Goal: Task Accomplishment & Management: Use online tool/utility

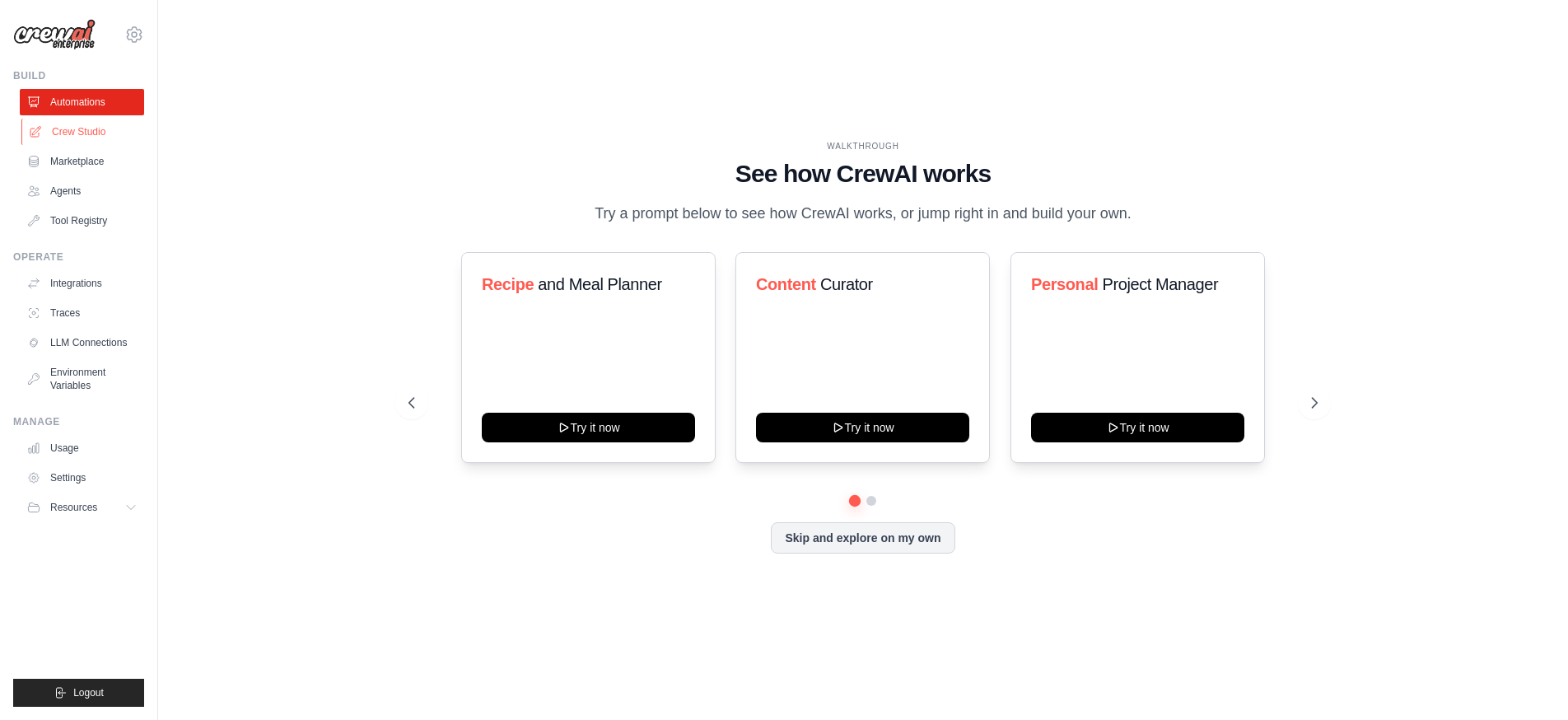
click at [106, 138] on link "Crew Studio" at bounding box center [83, 132] width 124 height 27
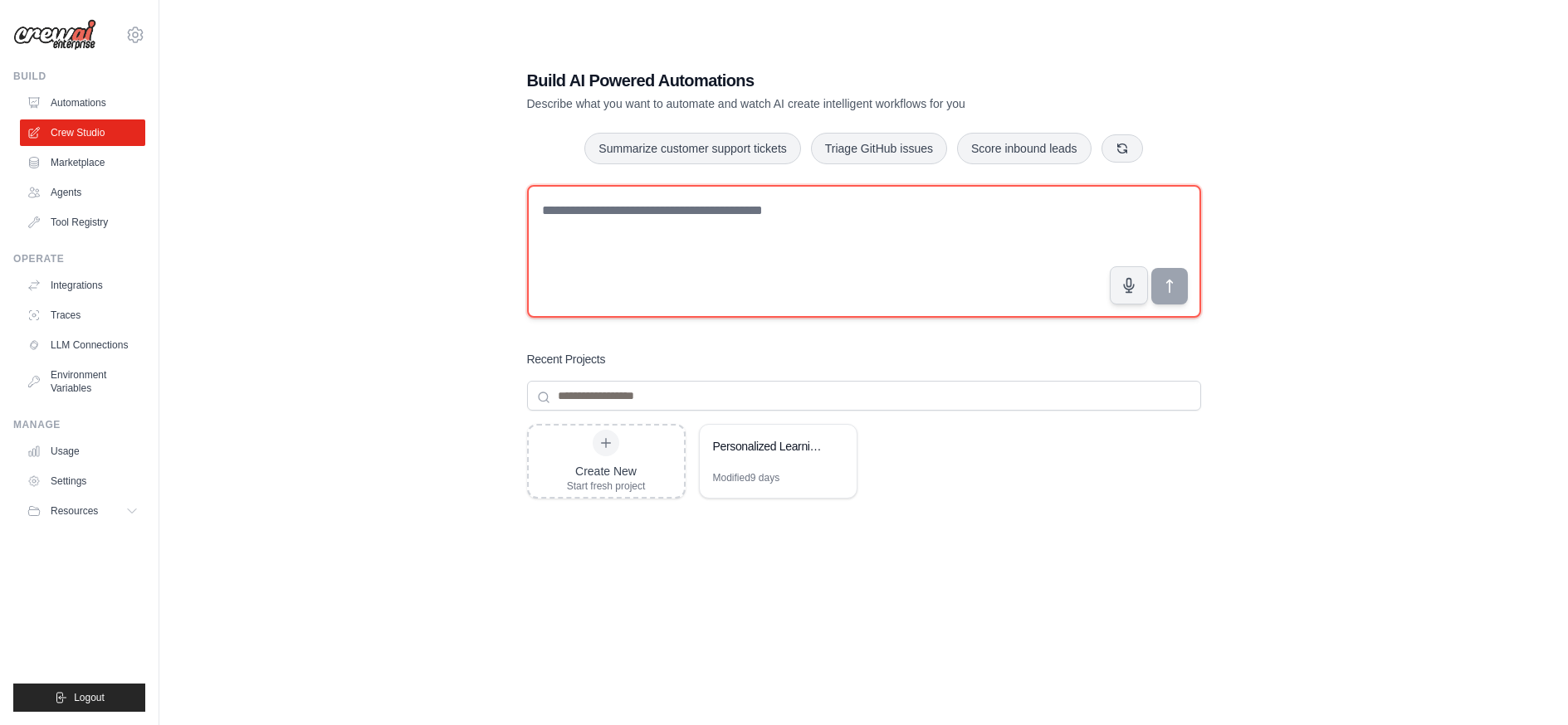
click at [567, 209] on textarea at bounding box center [864, 251] width 674 height 132
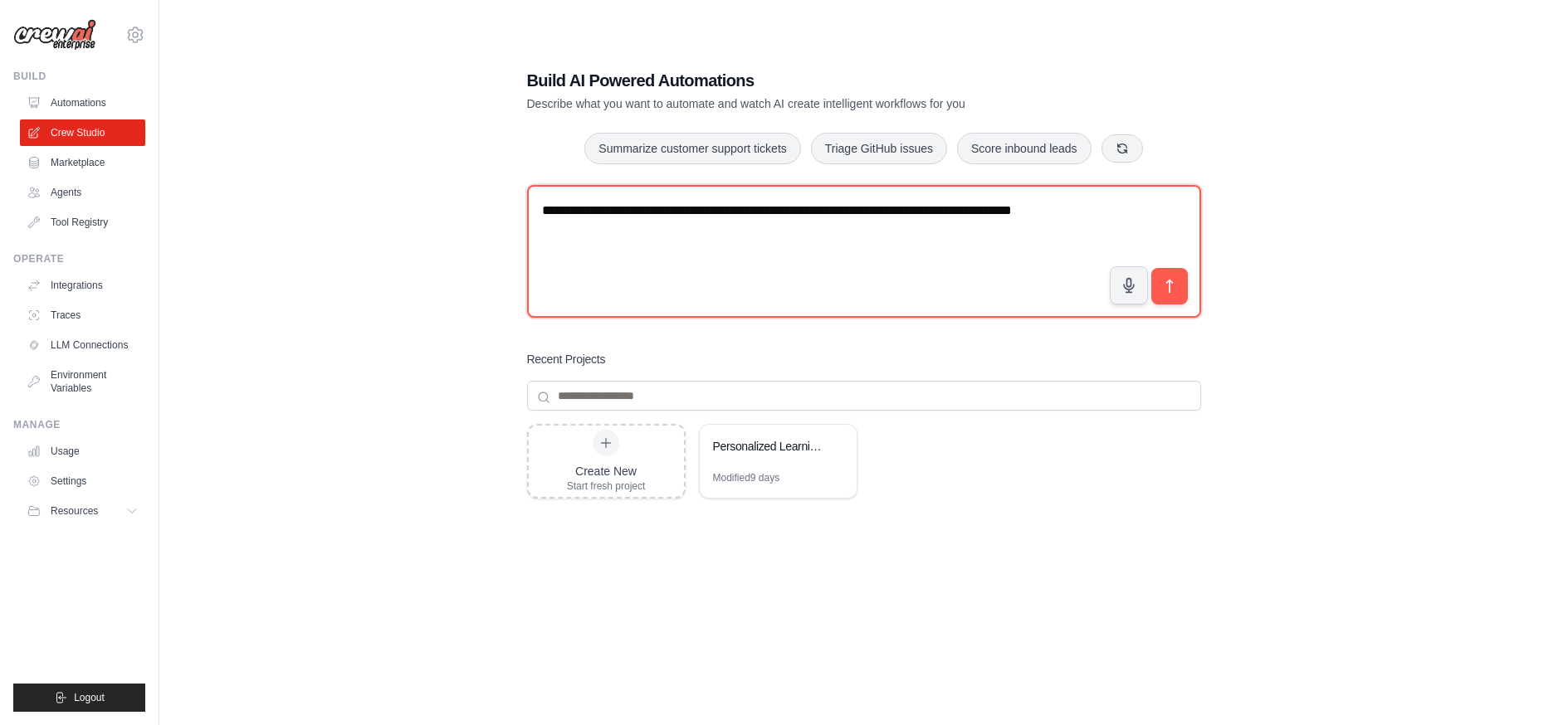
type textarea "**********"
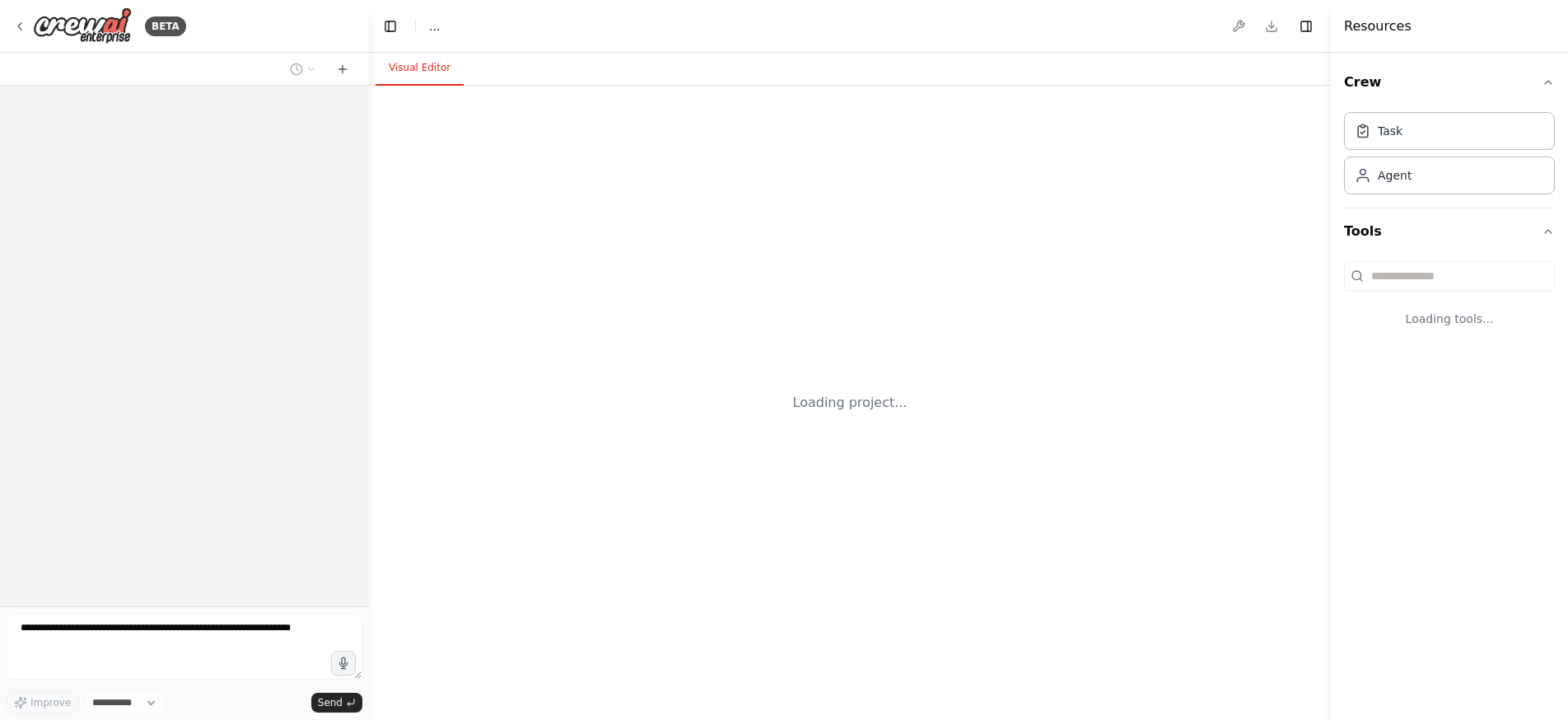
select select "****"
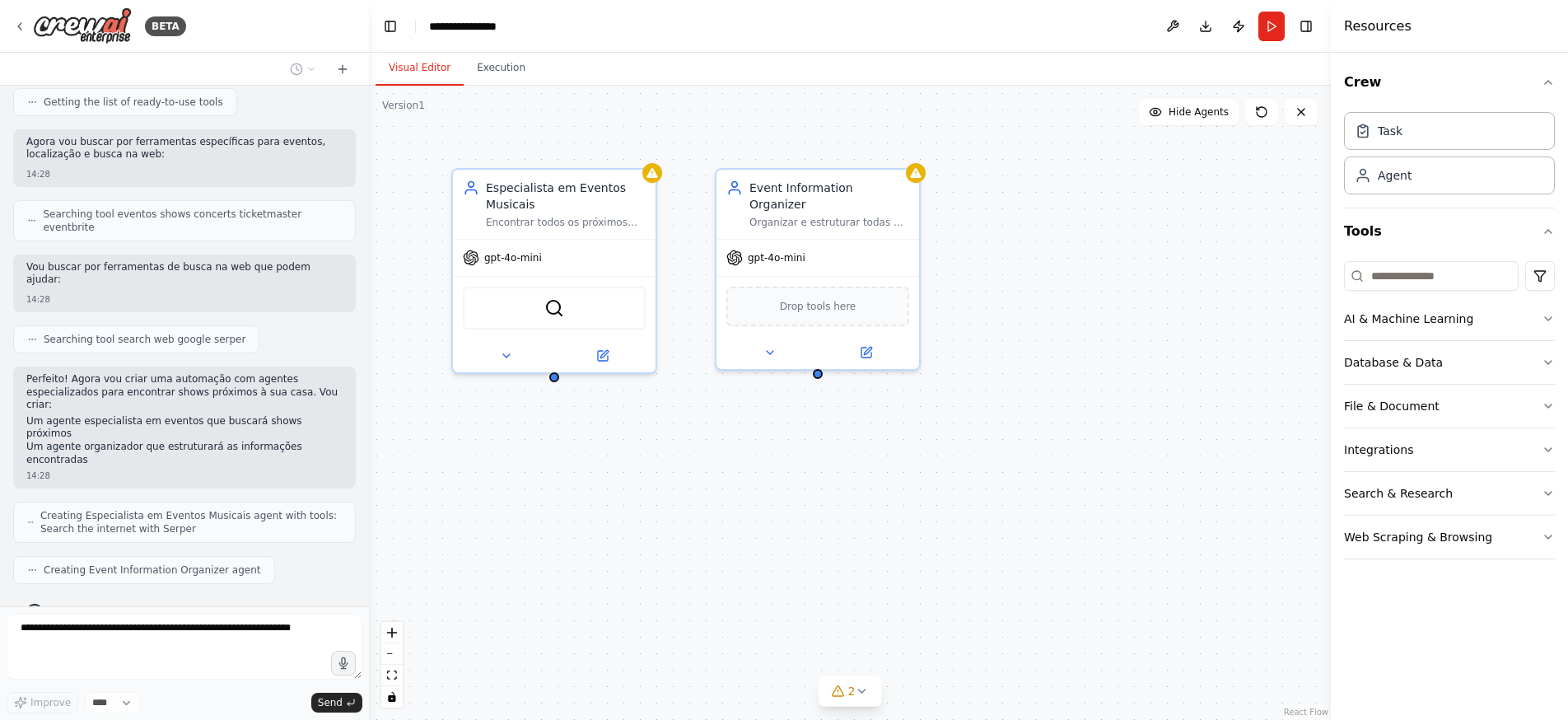
scroll to position [307, 0]
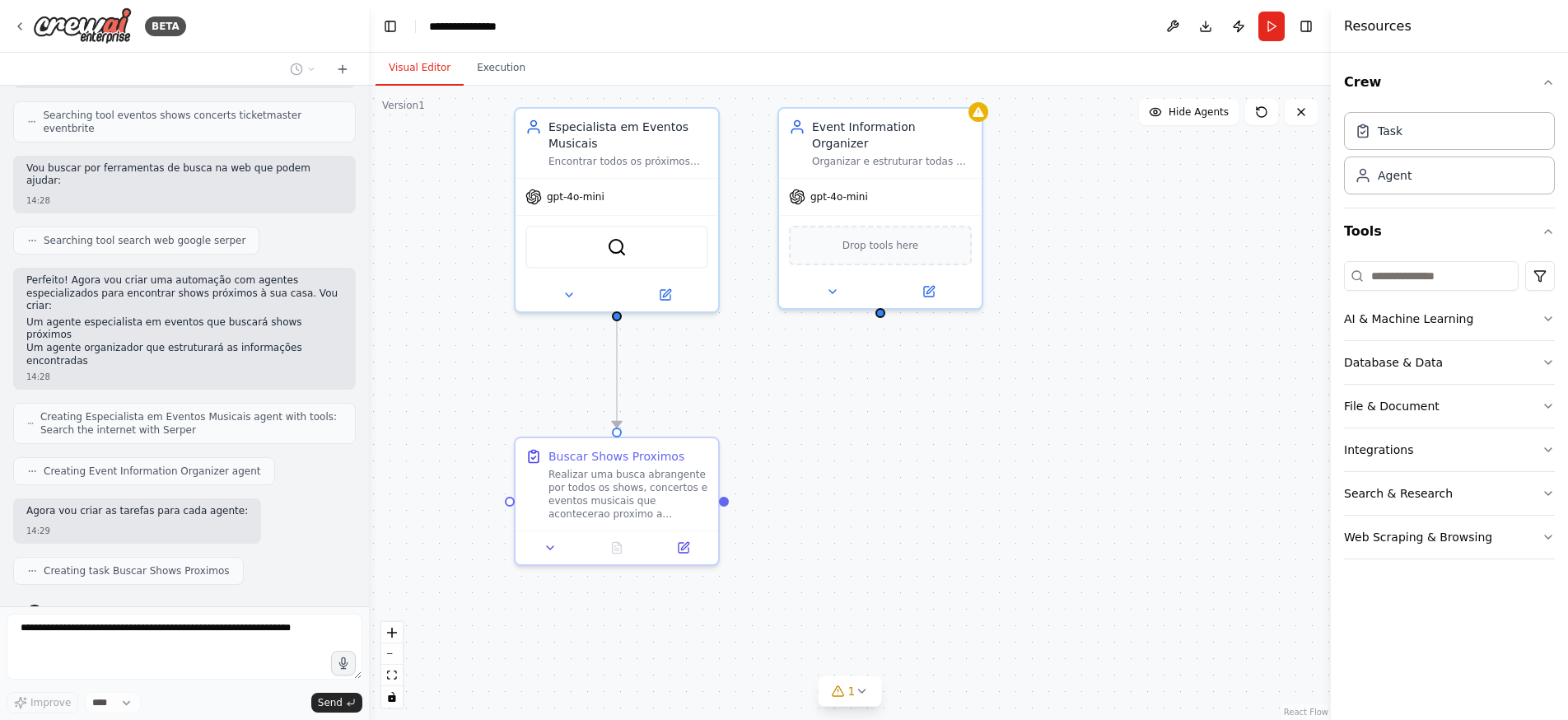
drag, startPoint x: 781, startPoint y: 543, endPoint x: 845, endPoint y: 479, distance: 90.5
click at [843, 482] on div ".deletable-edge-delete-btn { width: 20px; height: 20px; border: 0px solid #ffff…" at bounding box center [850, 403] width 962 height 635
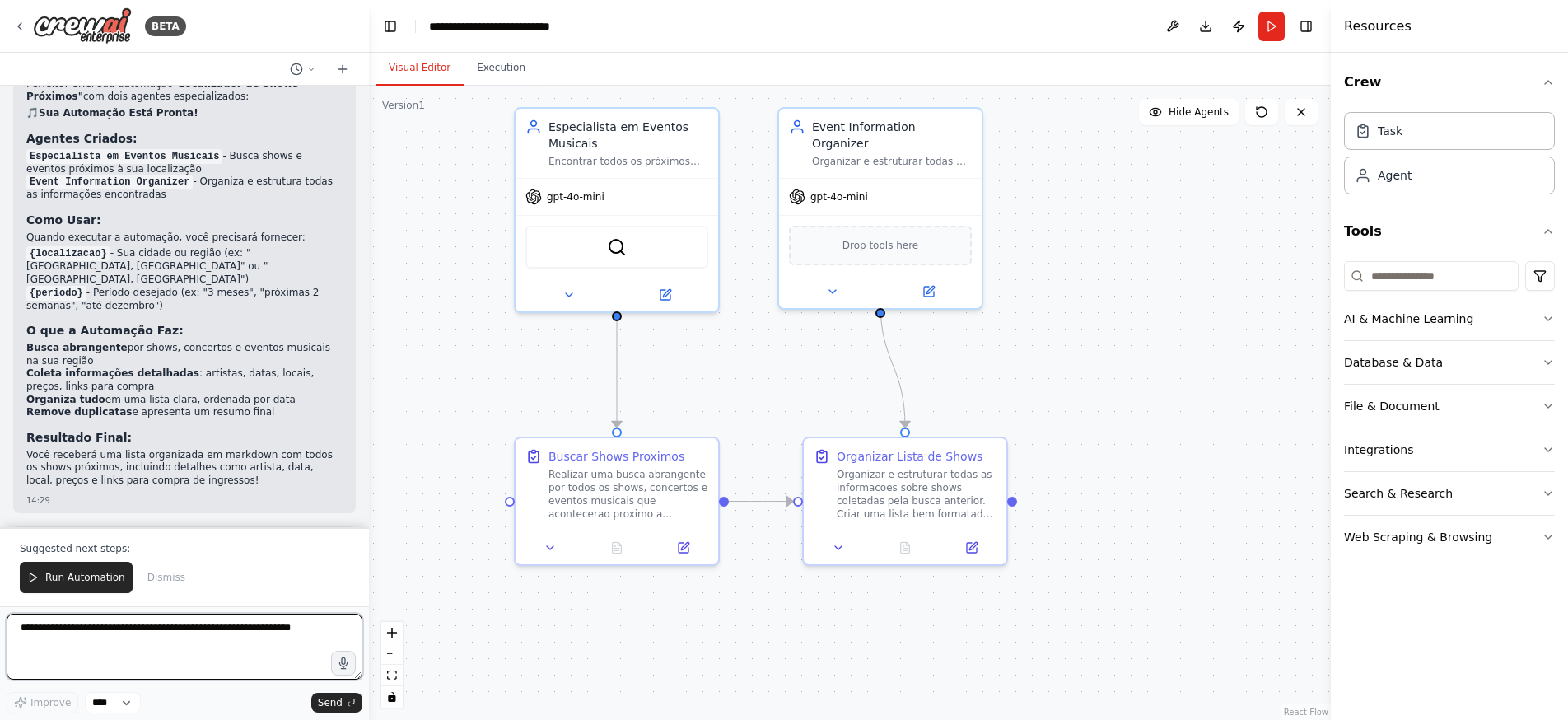
scroll to position [1040, 0]
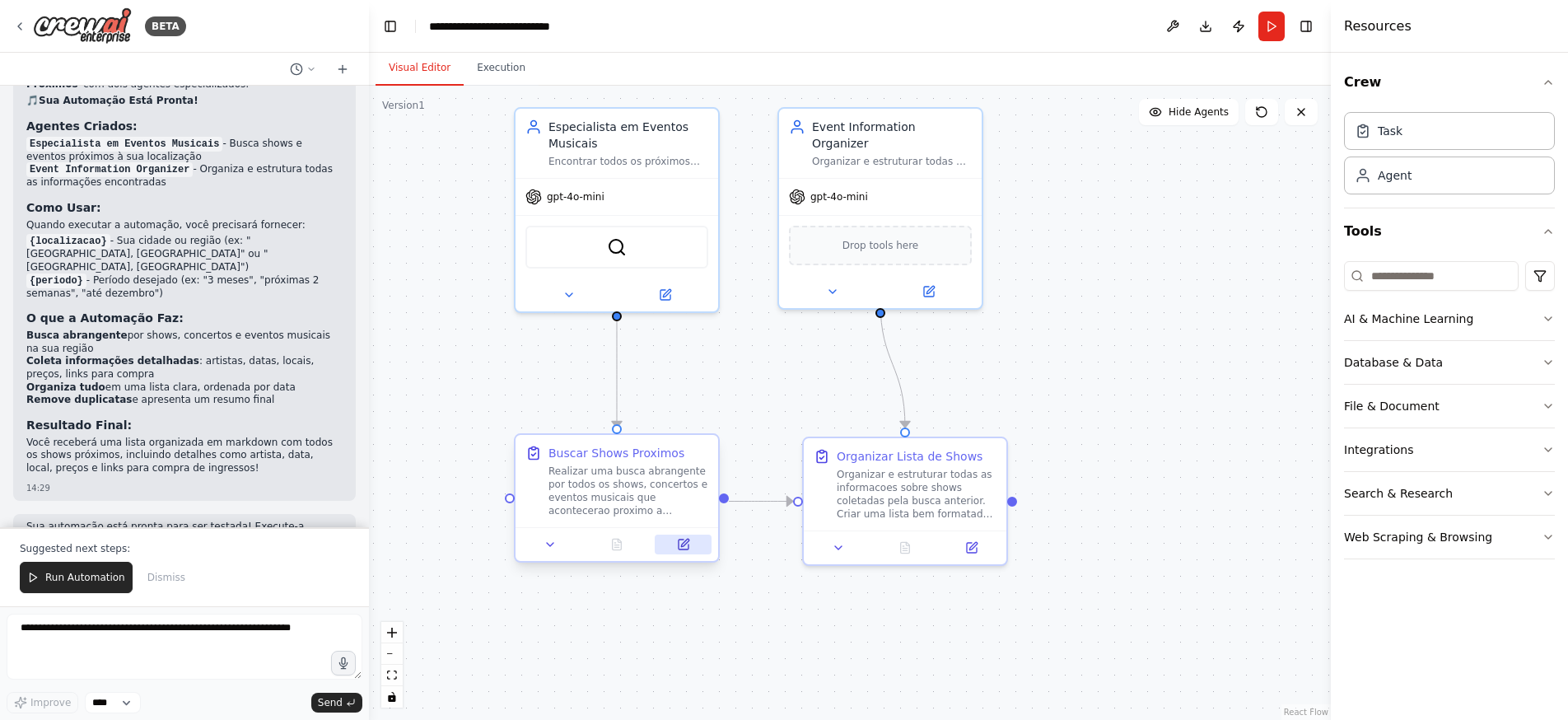
click at [687, 544] on icon at bounding box center [683, 544] width 10 height 10
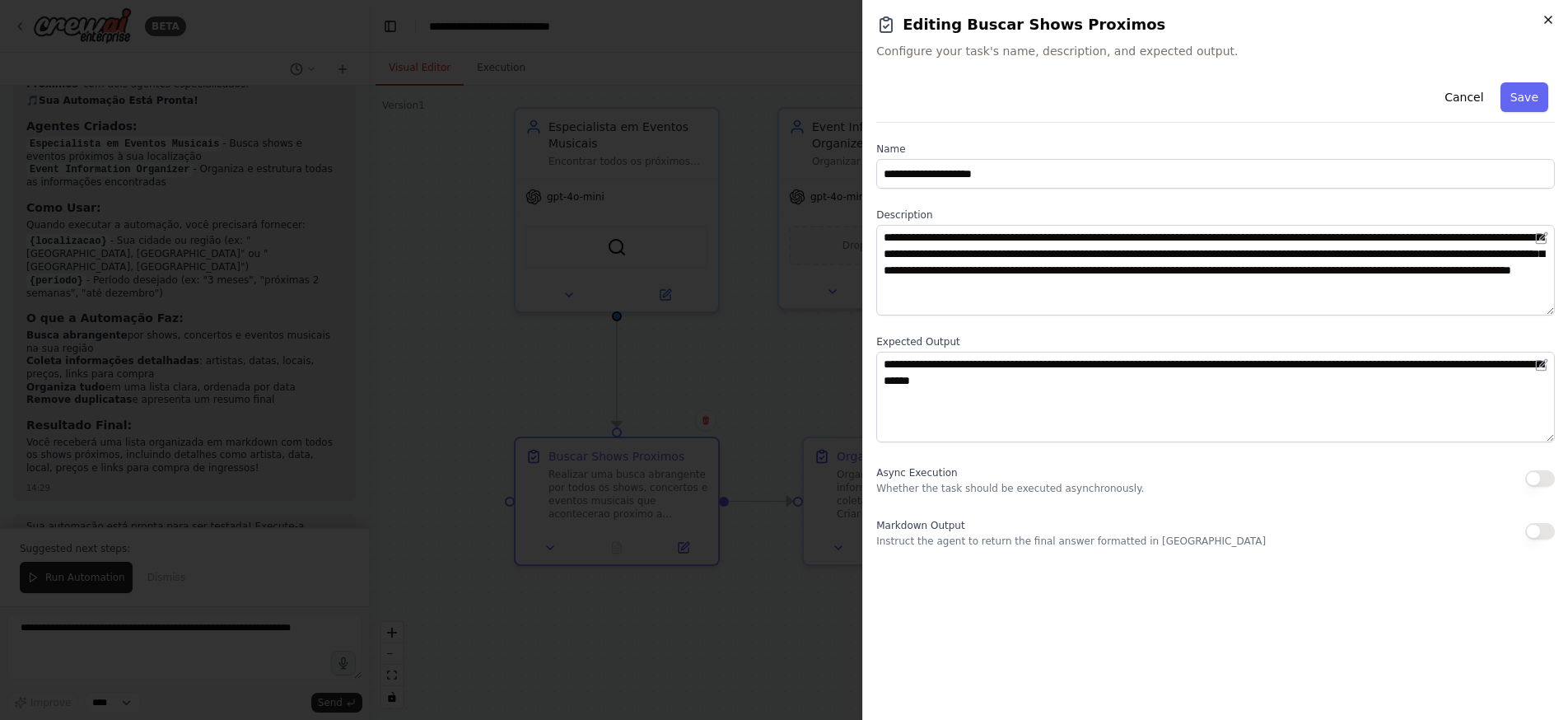
click at [1549, 20] on icon "button" at bounding box center [1548, 20] width 6 height 6
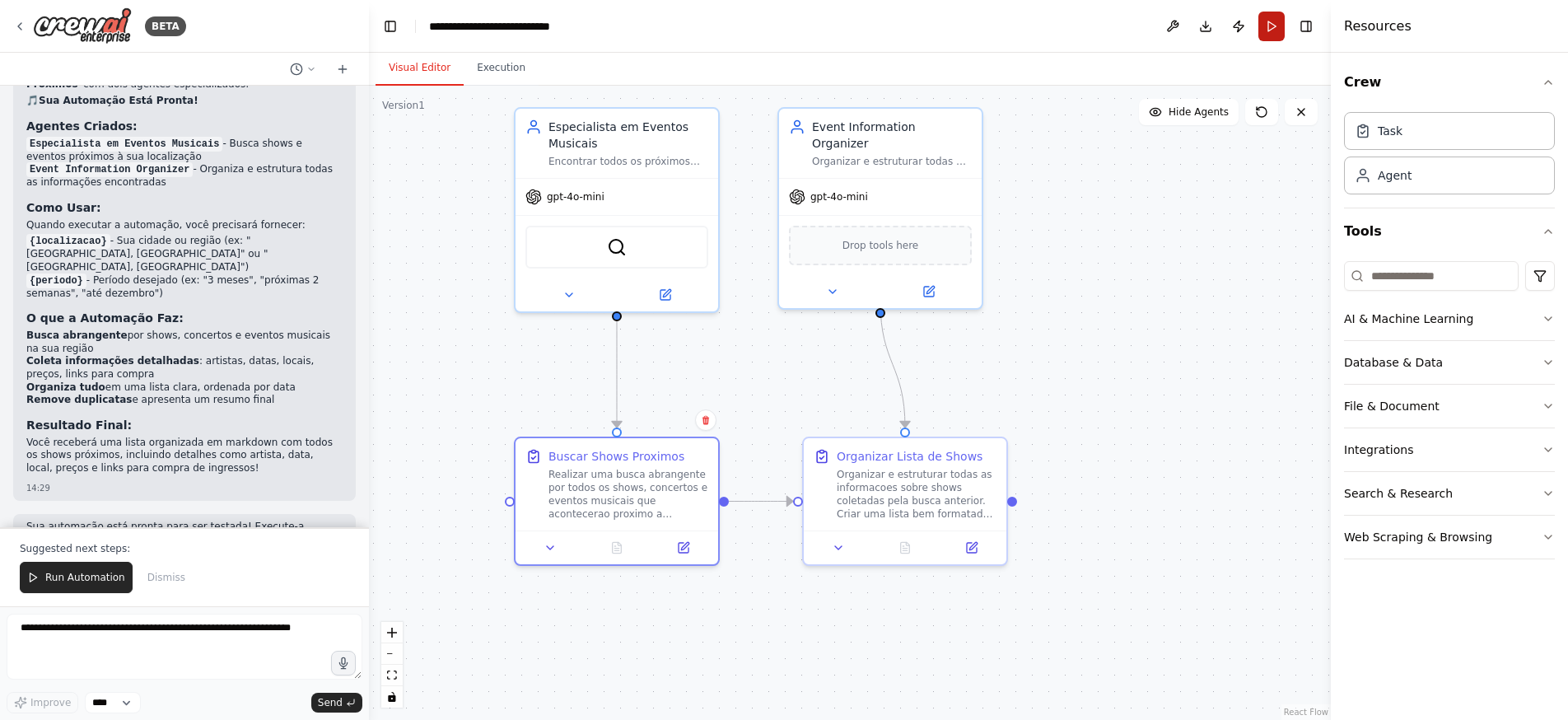
click at [1277, 32] on button "Run" at bounding box center [1272, 26] width 27 height 29
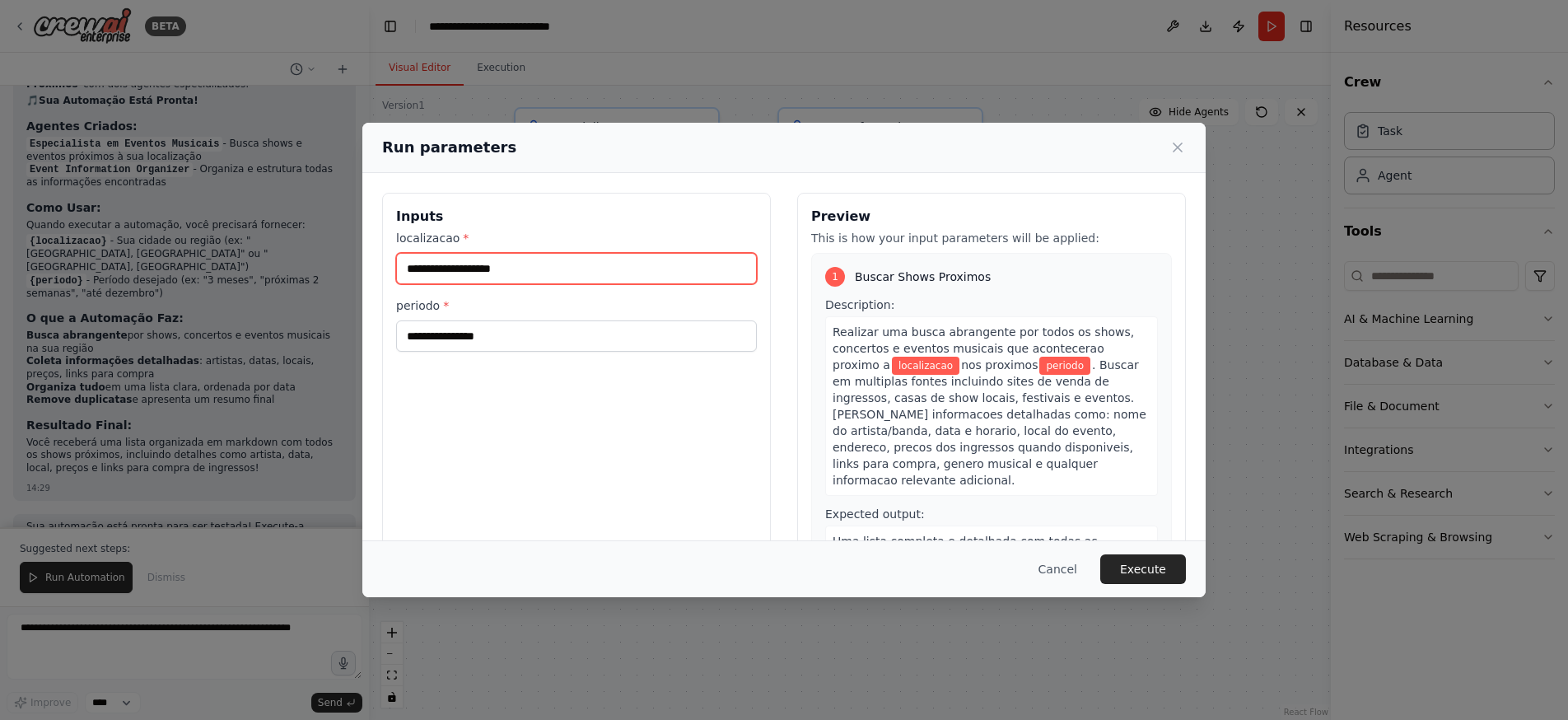
click at [513, 275] on input "localizacao *" at bounding box center [576, 268] width 360 height 31
type input "*"
type input "**********"
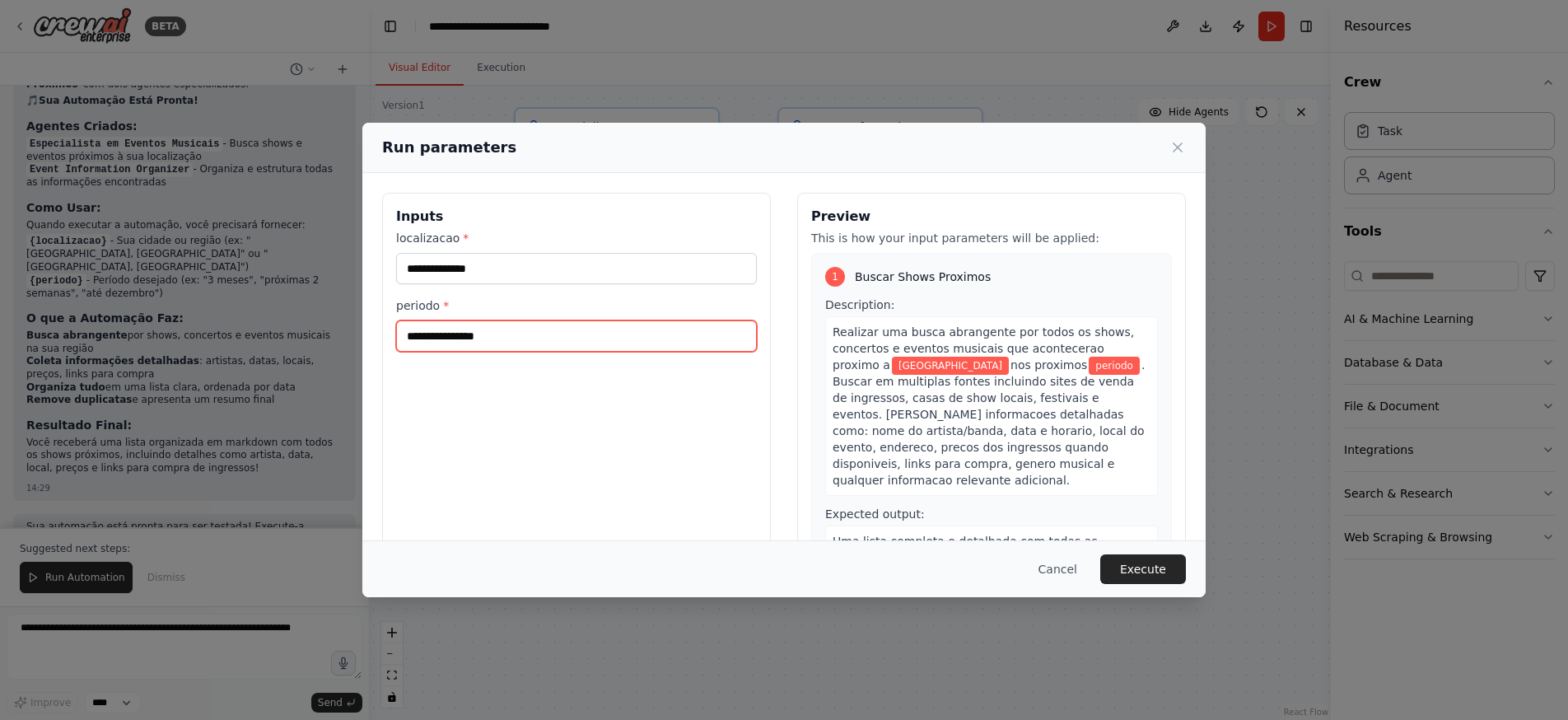
click at [452, 333] on input "periodo *" at bounding box center [576, 336] width 360 height 31
type input "*******"
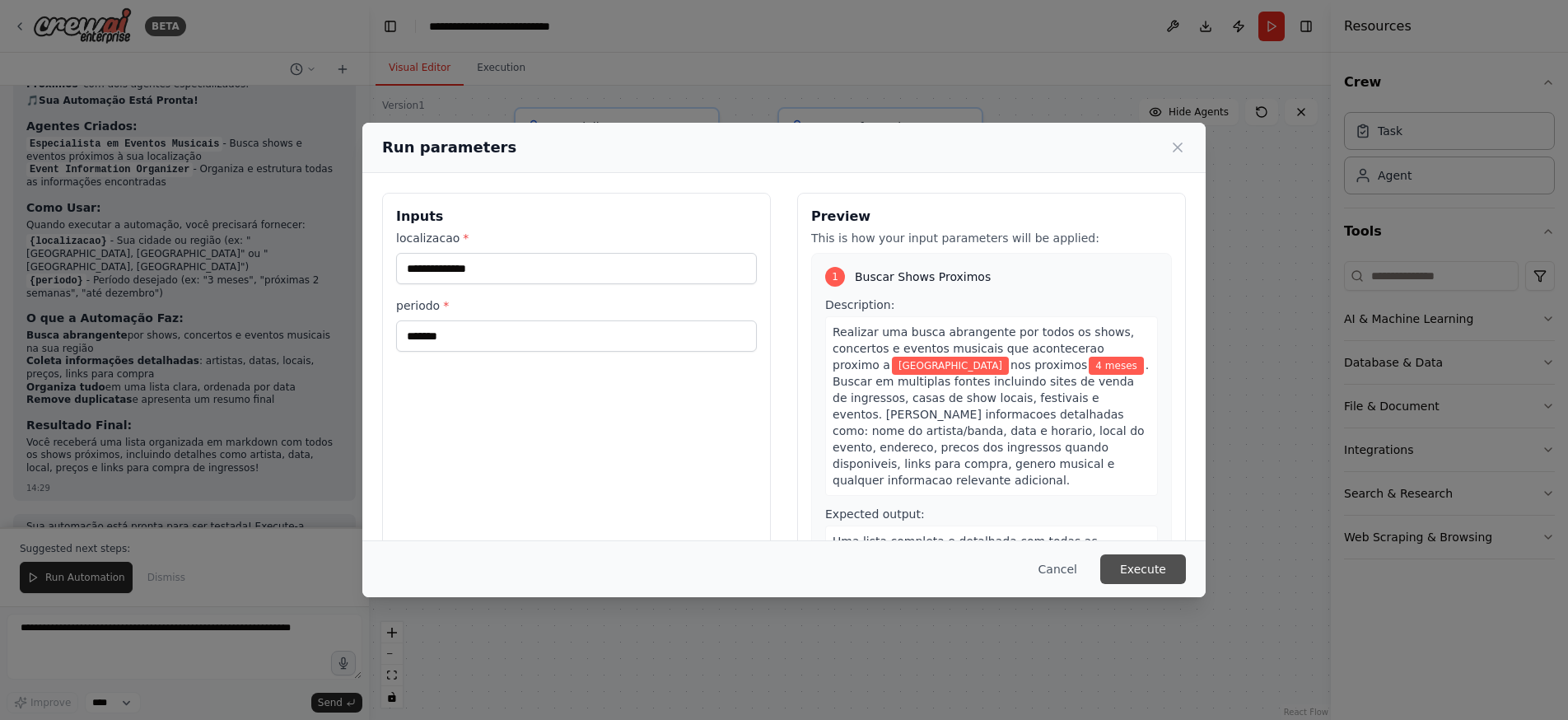
click at [1133, 572] on button "Execute" at bounding box center [1143, 569] width 86 height 29
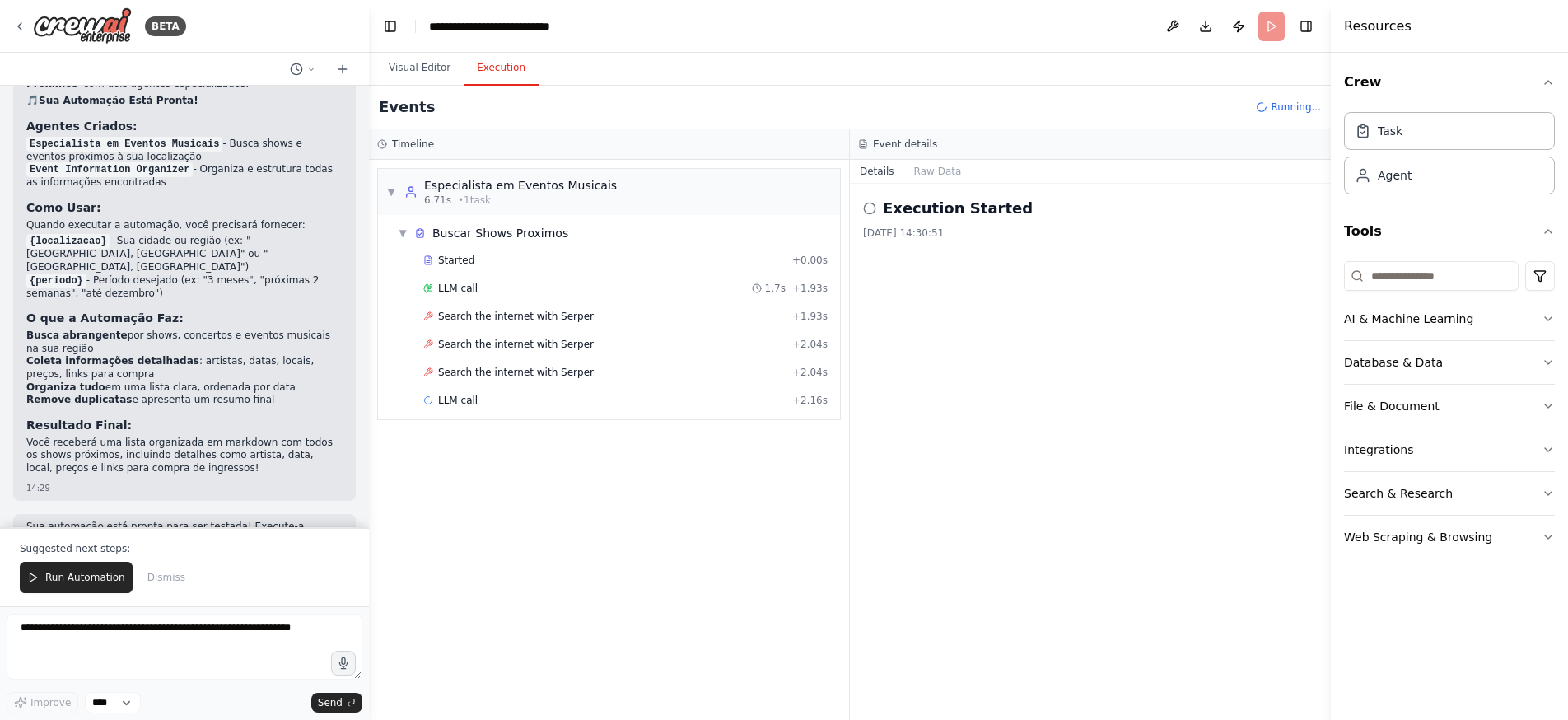
click at [506, 72] on button "Execution" at bounding box center [500, 68] width 75 height 35
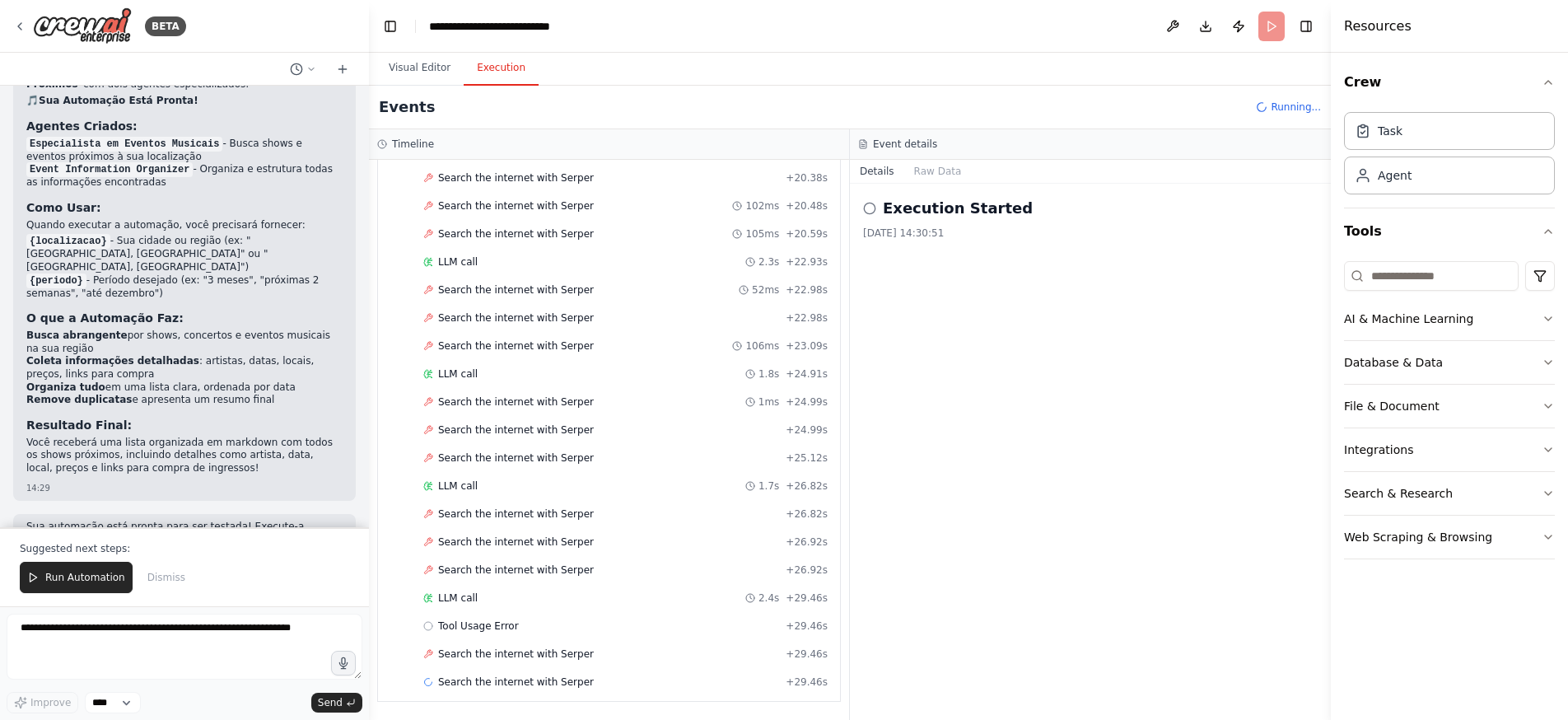
scroll to position [1119, 0]
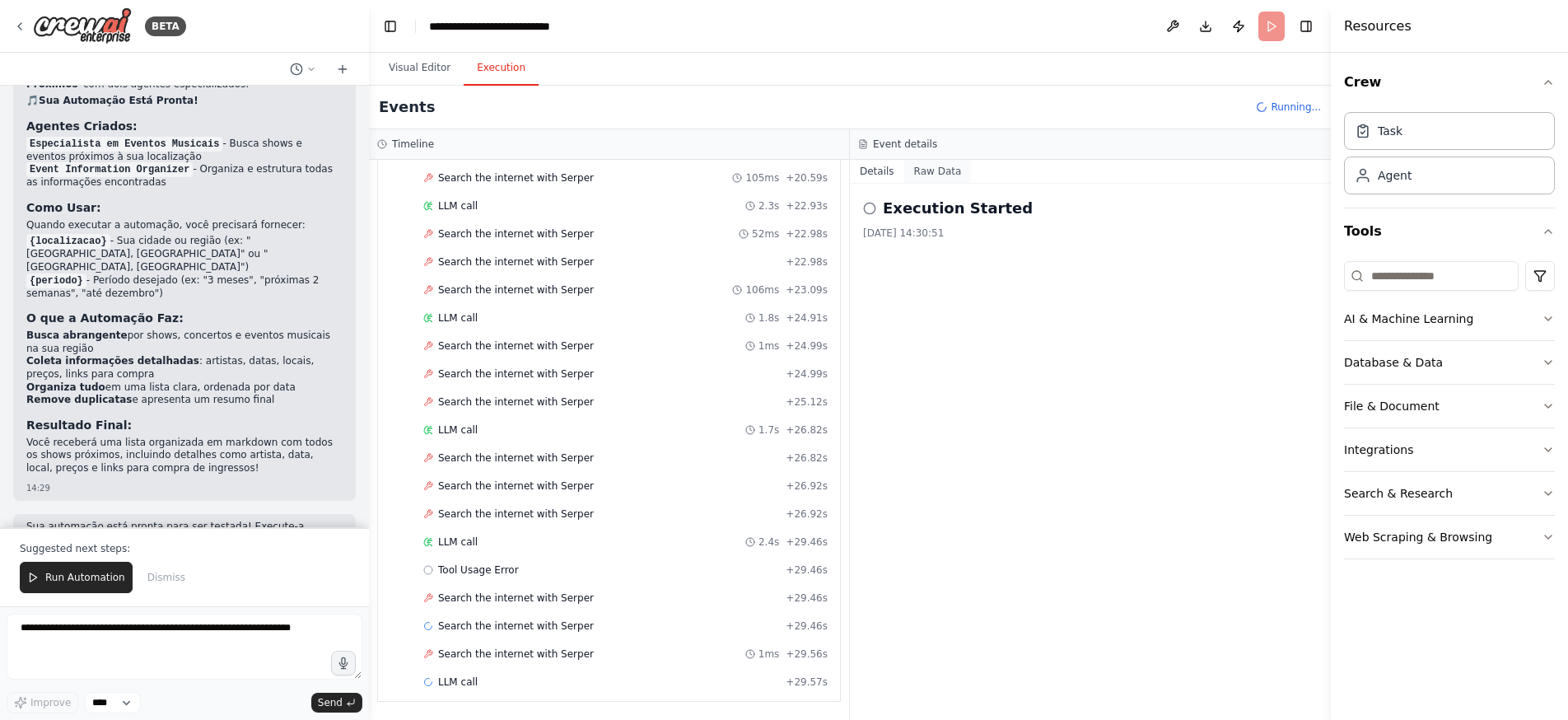
click at [940, 171] on button "Raw Data" at bounding box center [938, 171] width 67 height 23
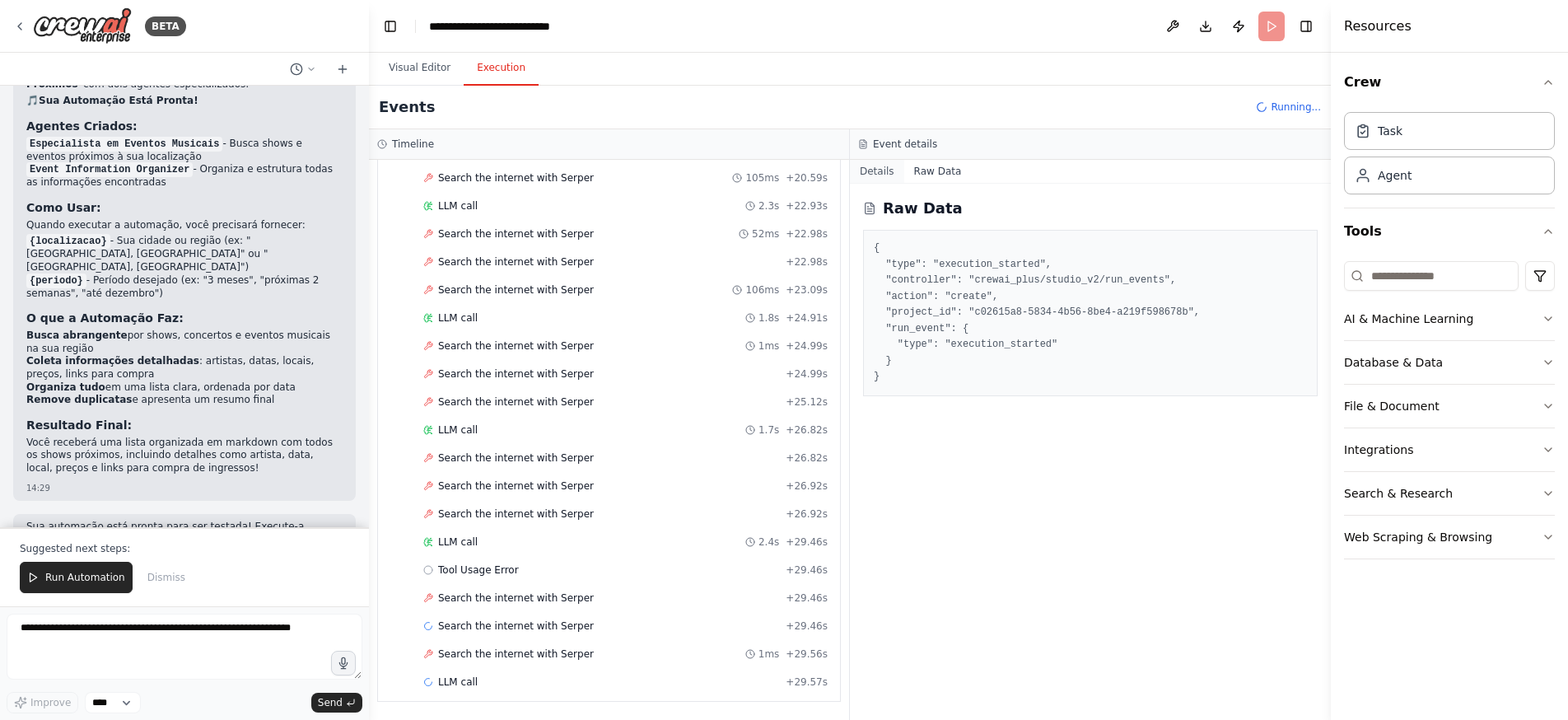
scroll to position [1231, 0]
click at [878, 167] on button "Details" at bounding box center [877, 171] width 54 height 23
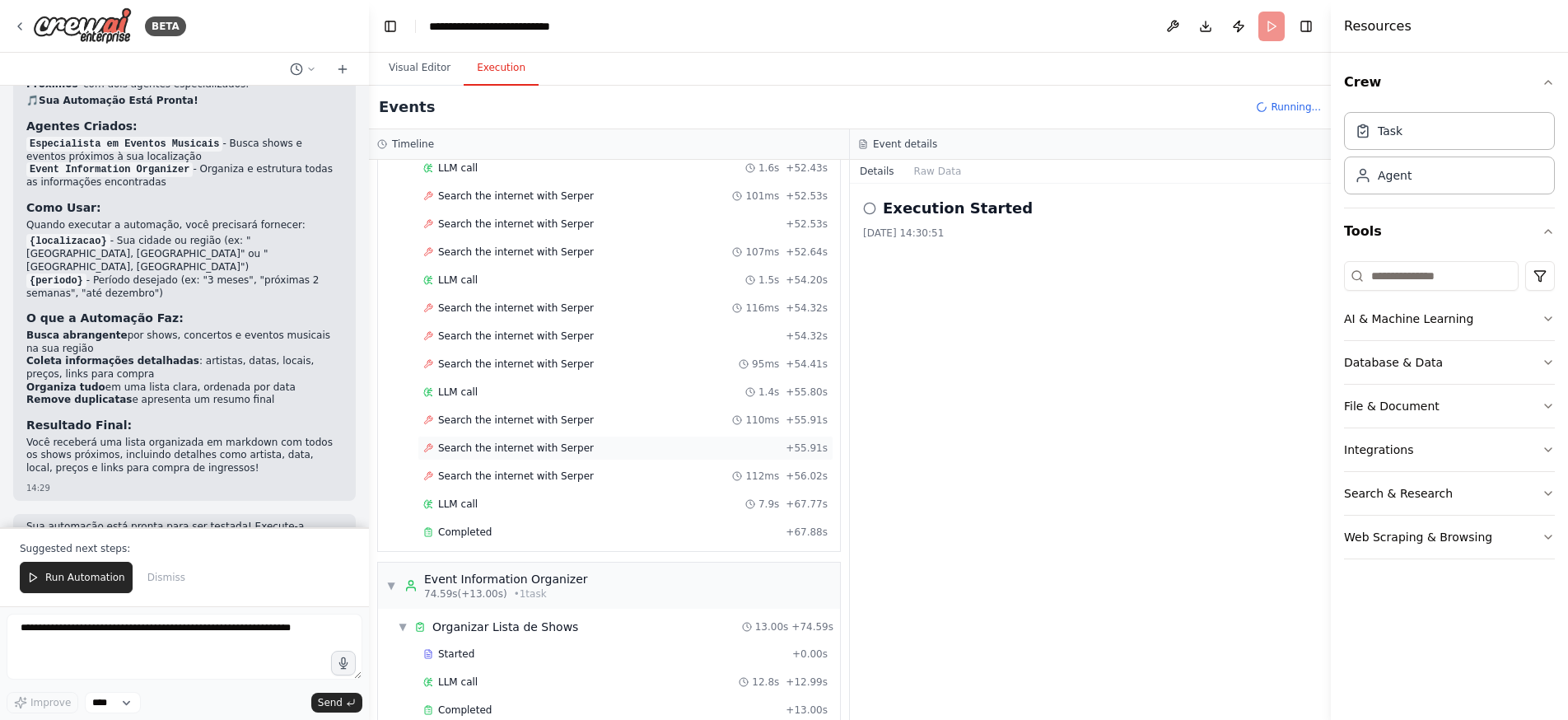
scroll to position [2670, 0]
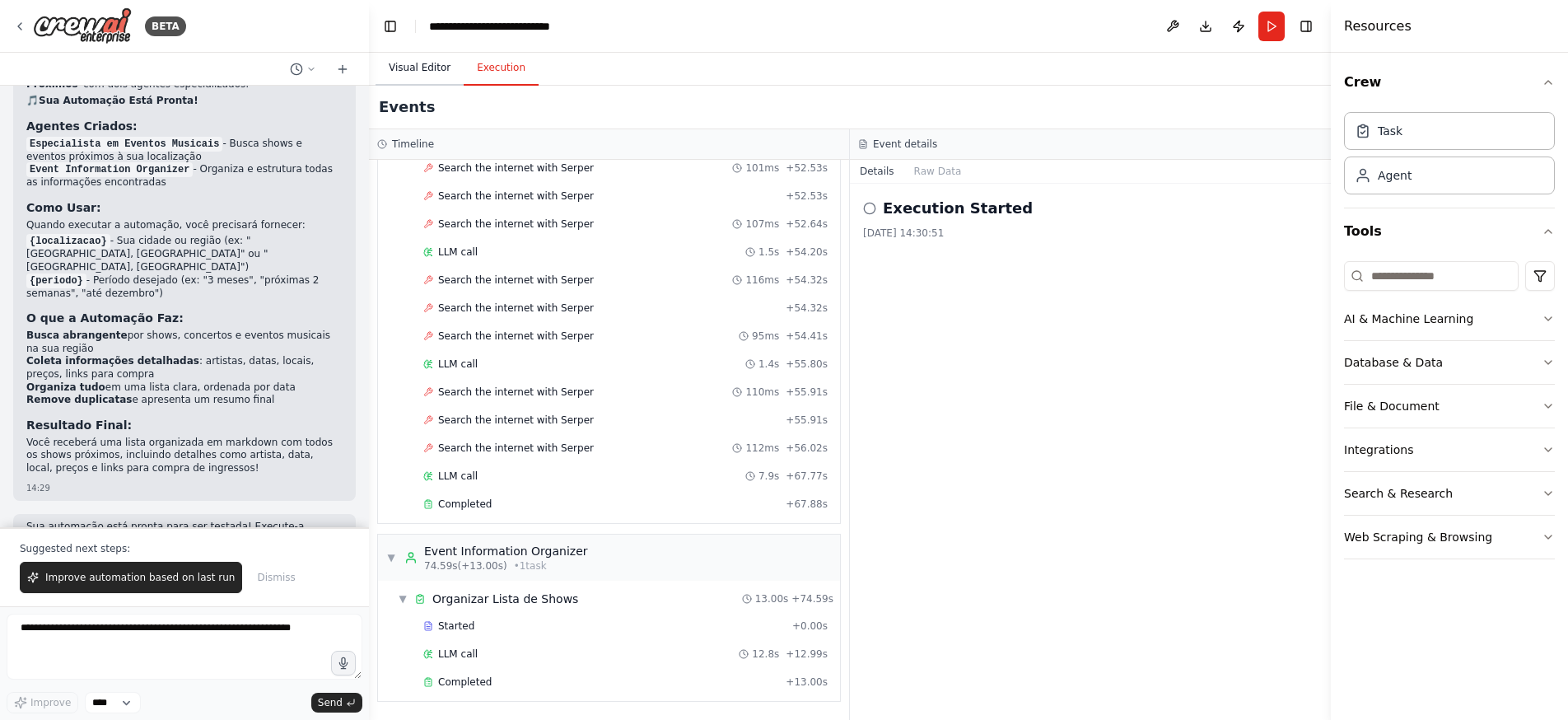
click at [428, 69] on button "Visual Editor" at bounding box center [419, 68] width 88 height 35
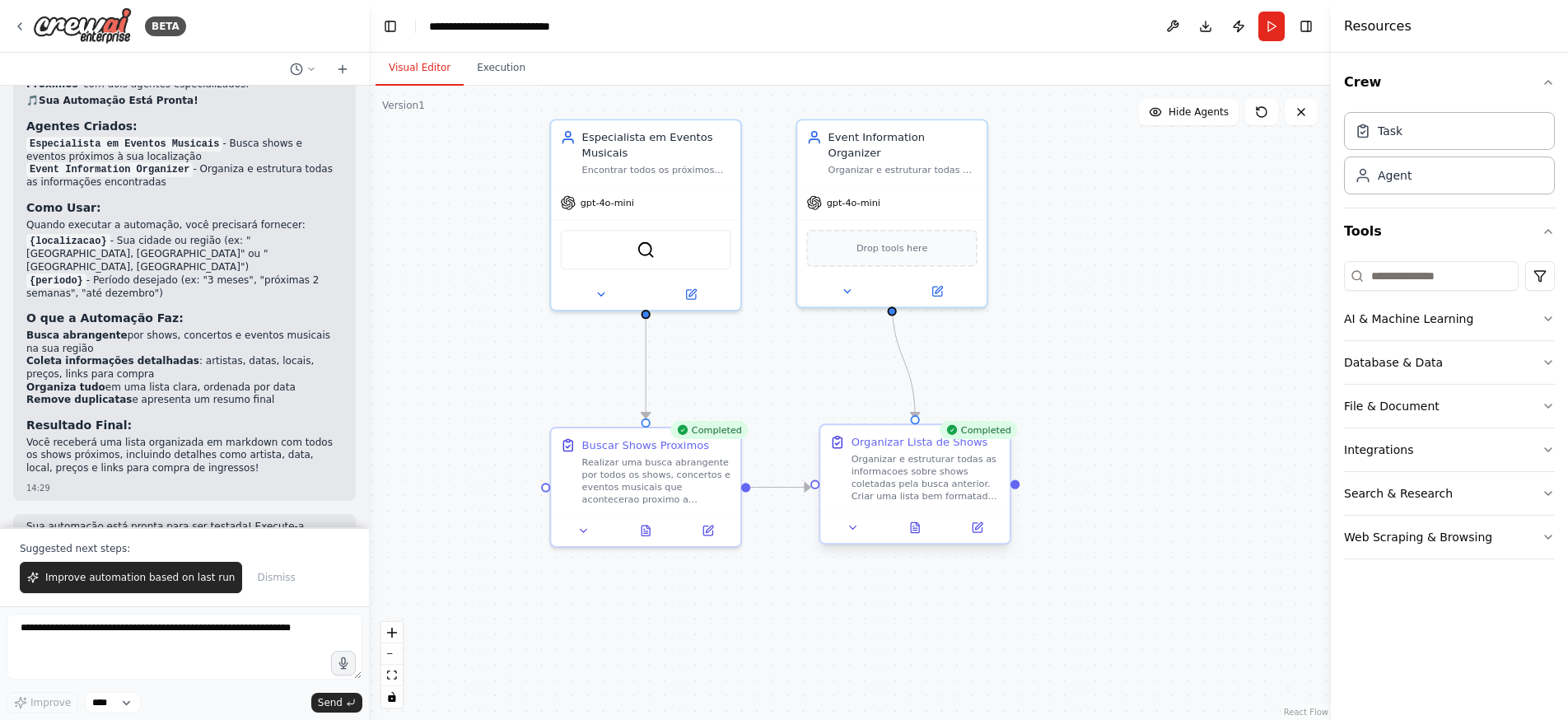
click at [997, 483] on div "Organizar e estruturar todas as informacoes sobre shows coletadas pela busca an…" at bounding box center [926, 478] width 149 height 50
click at [910, 529] on icon at bounding box center [916, 527] width 12 height 12
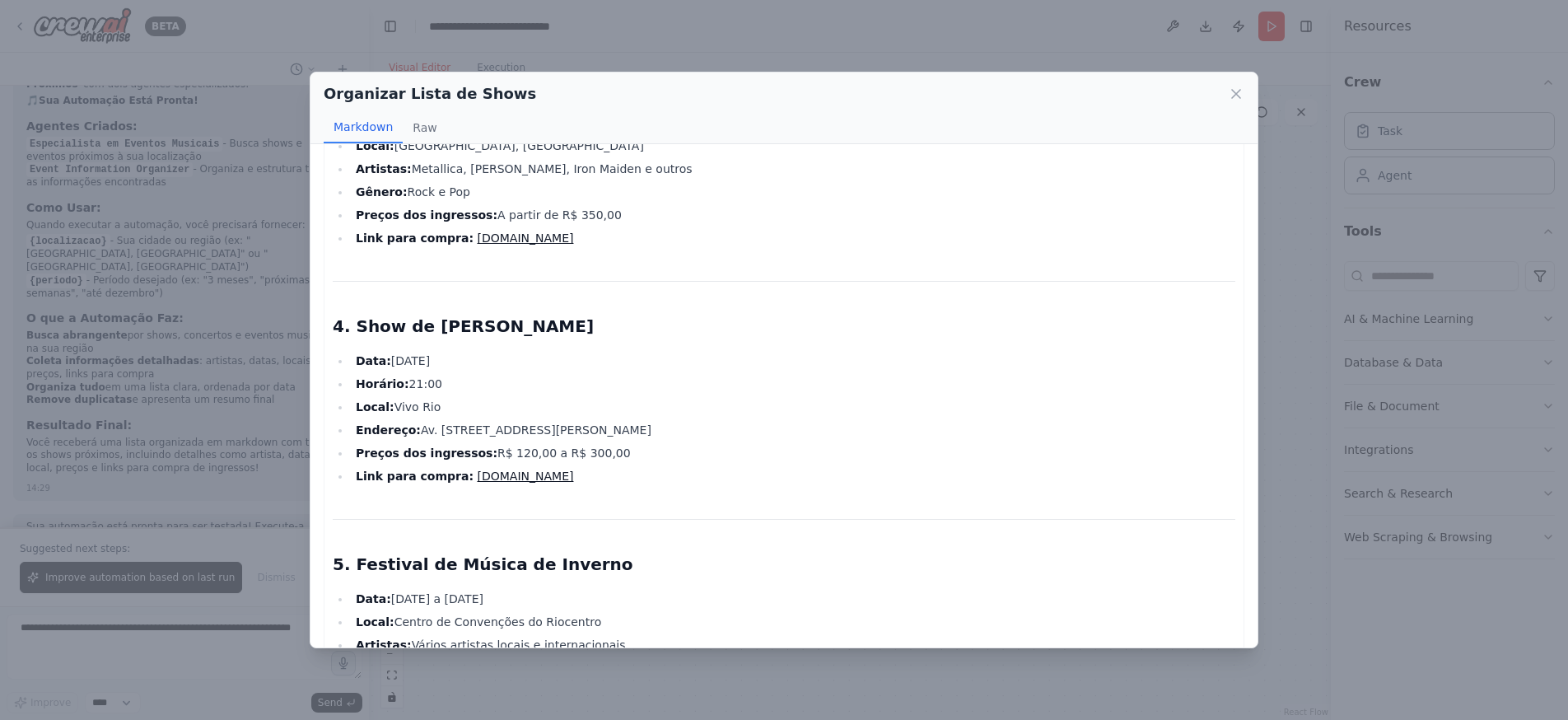
scroll to position [842, 0]
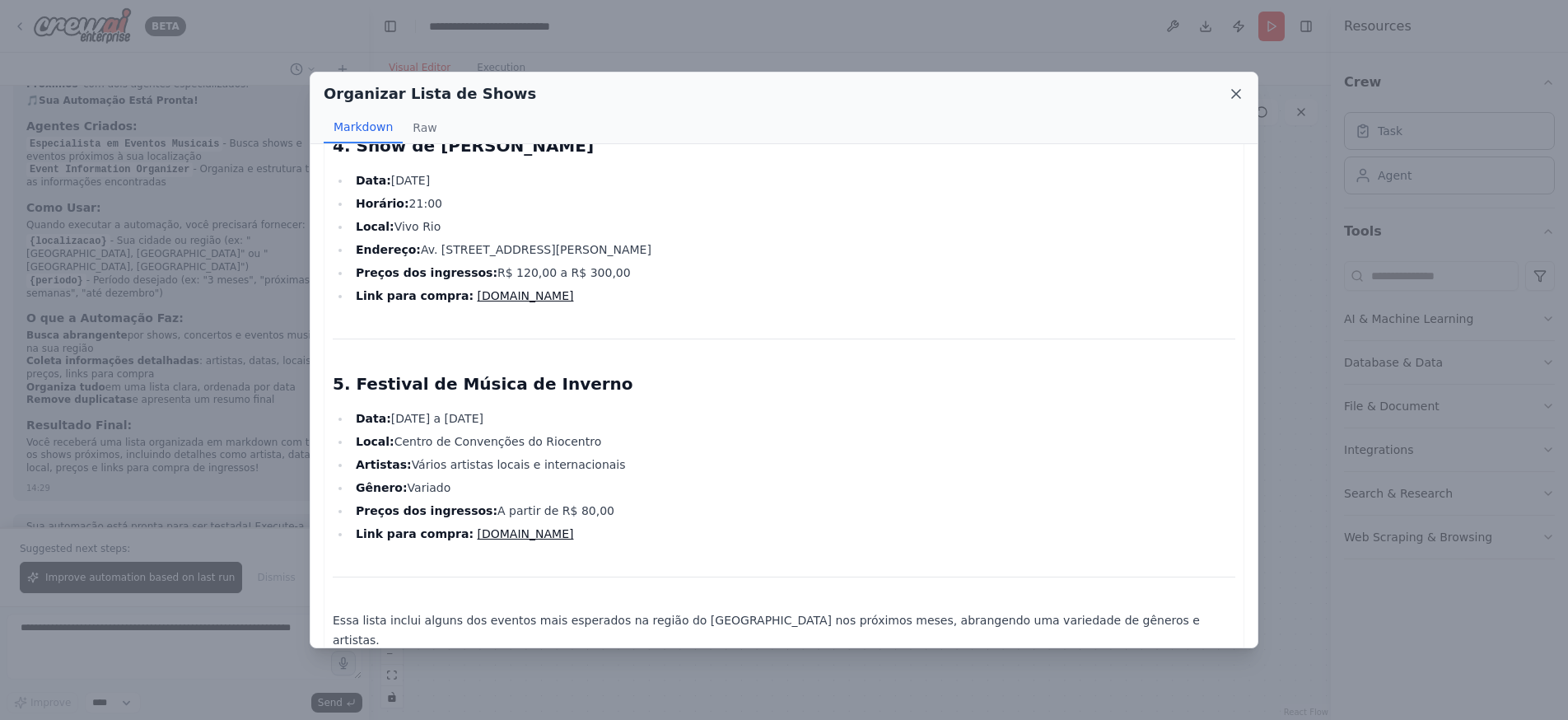
click at [1239, 99] on icon at bounding box center [1236, 94] width 17 height 17
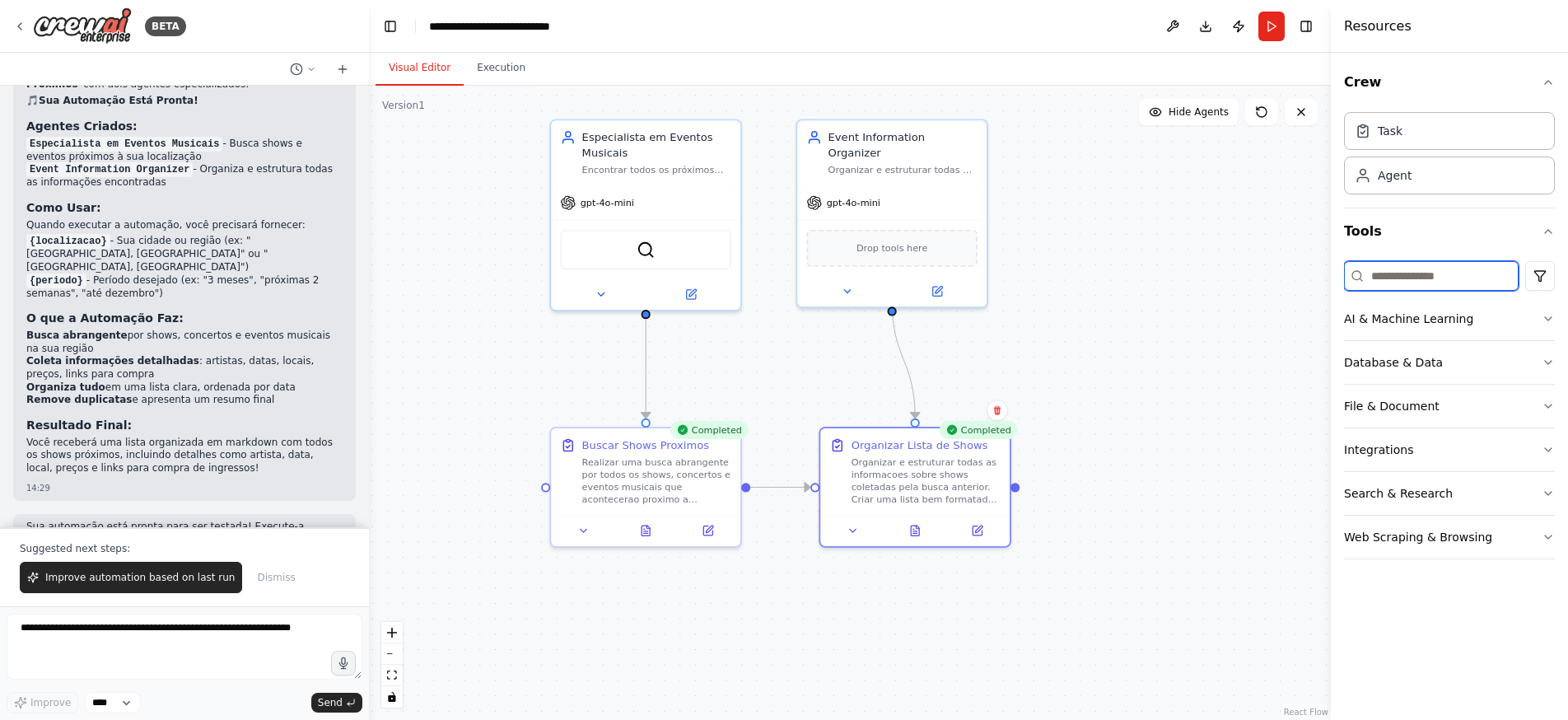
click at [1414, 277] on input at bounding box center [1431, 275] width 175 height 29
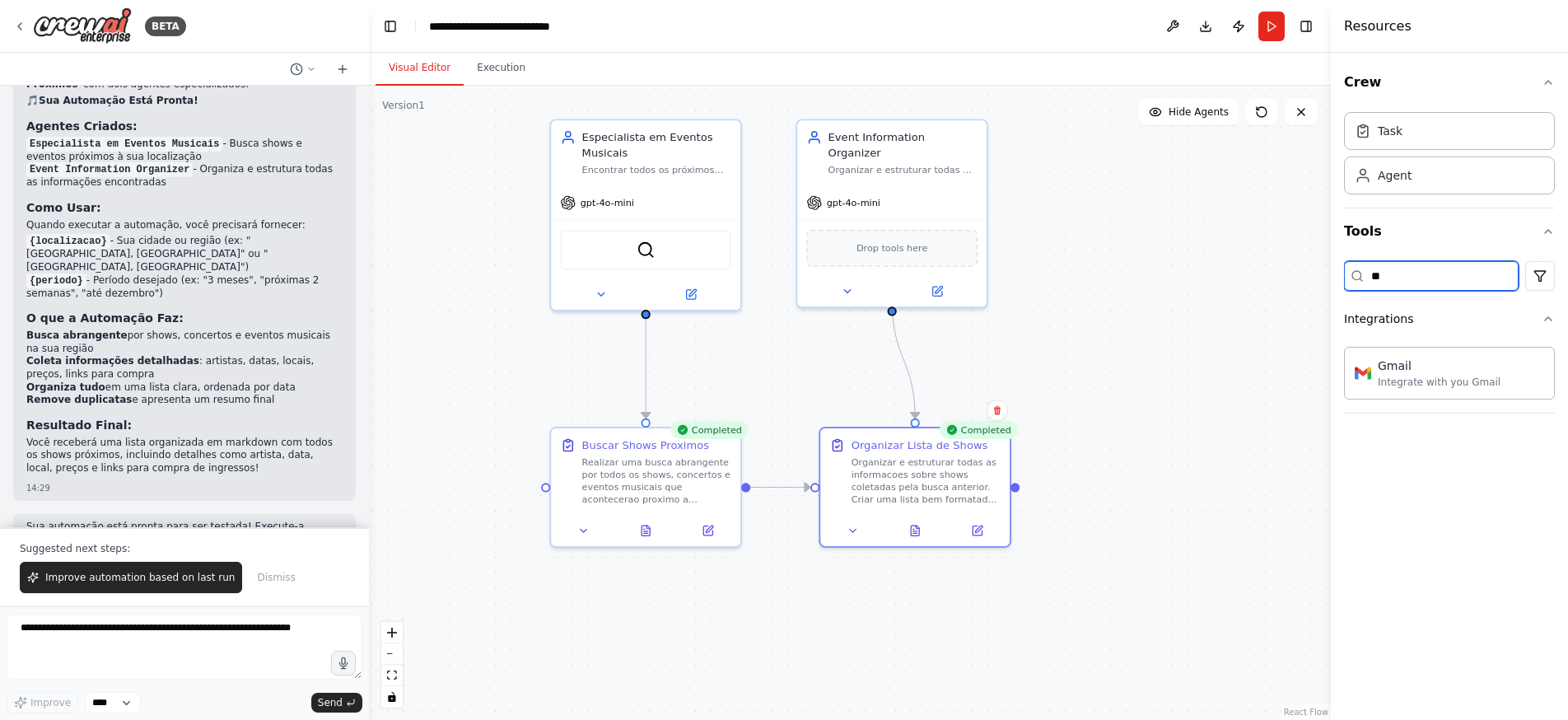
type input "*"
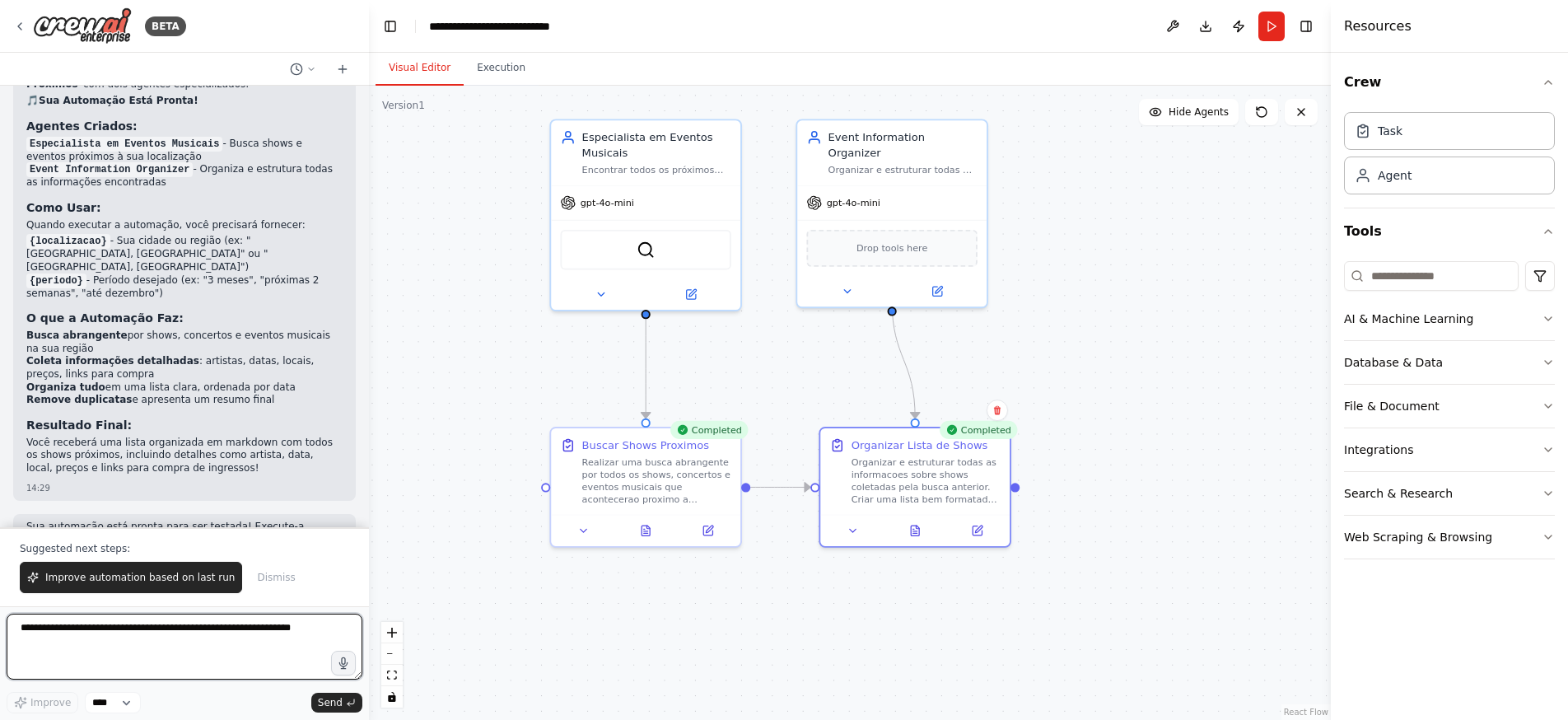
click at [177, 633] on textarea at bounding box center [184, 646] width 356 height 66
click at [158, 630] on textarea at bounding box center [184, 646] width 356 height 66
click at [161, 633] on textarea at bounding box center [184, 646] width 356 height 66
type textarea "*"
type textarea "**********"
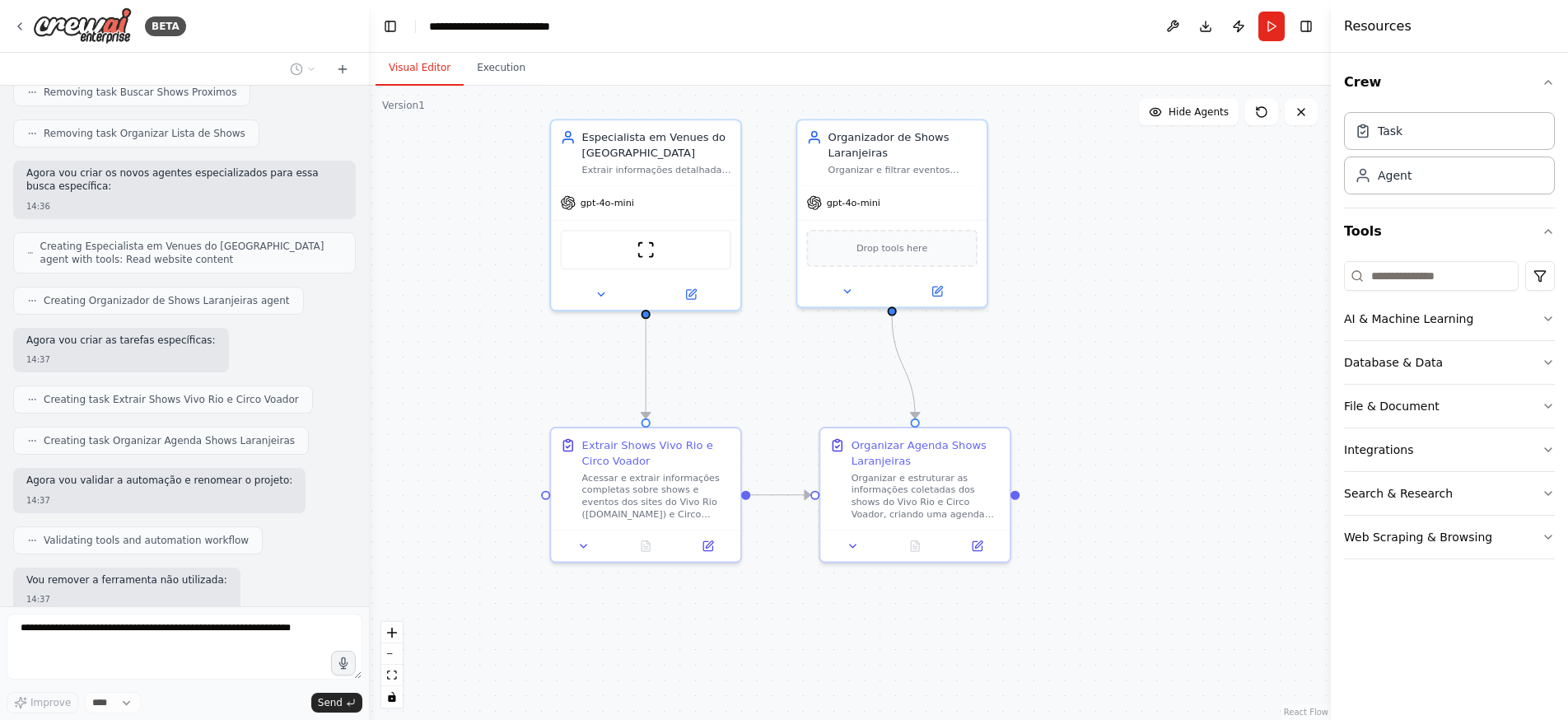
scroll to position [2057, 0]
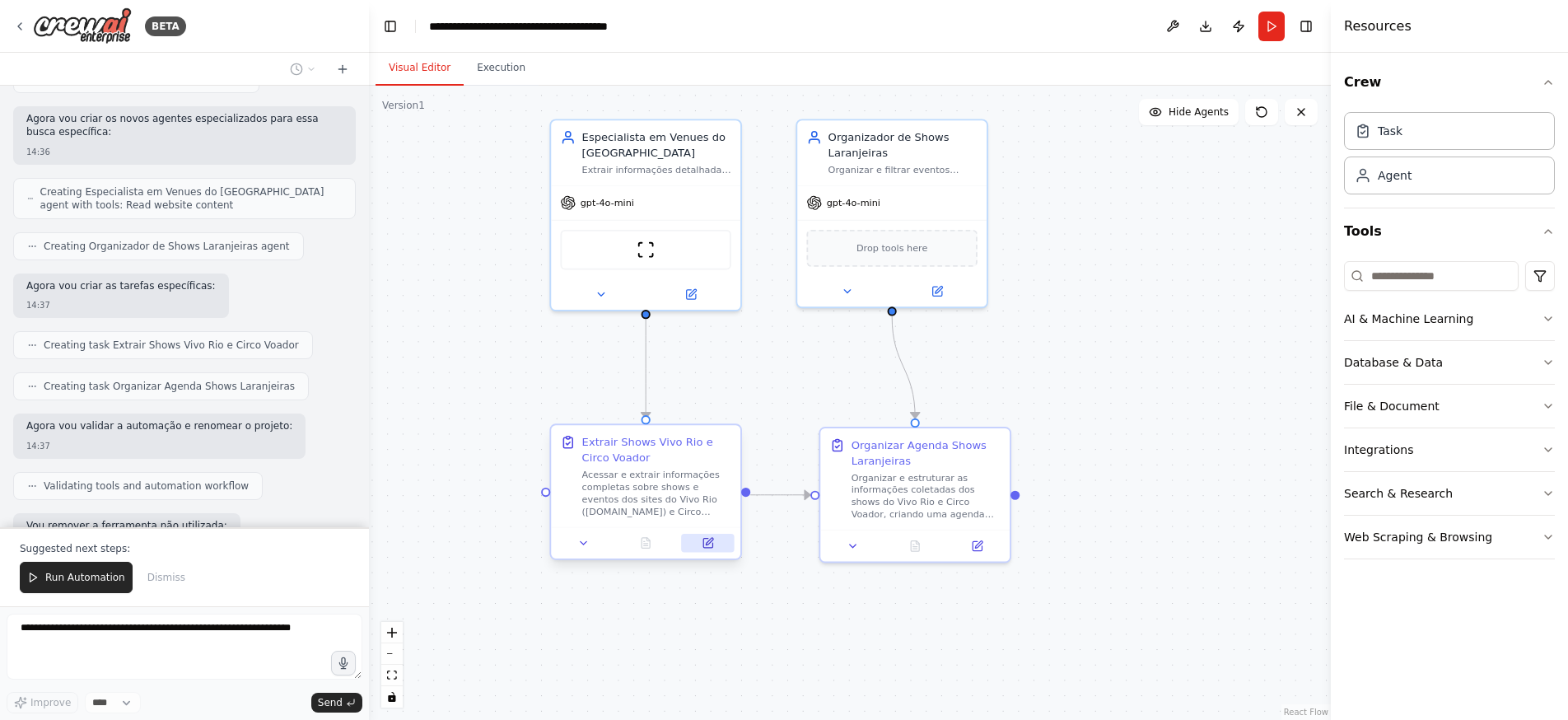
click at [709, 545] on icon at bounding box center [708, 543] width 9 height 9
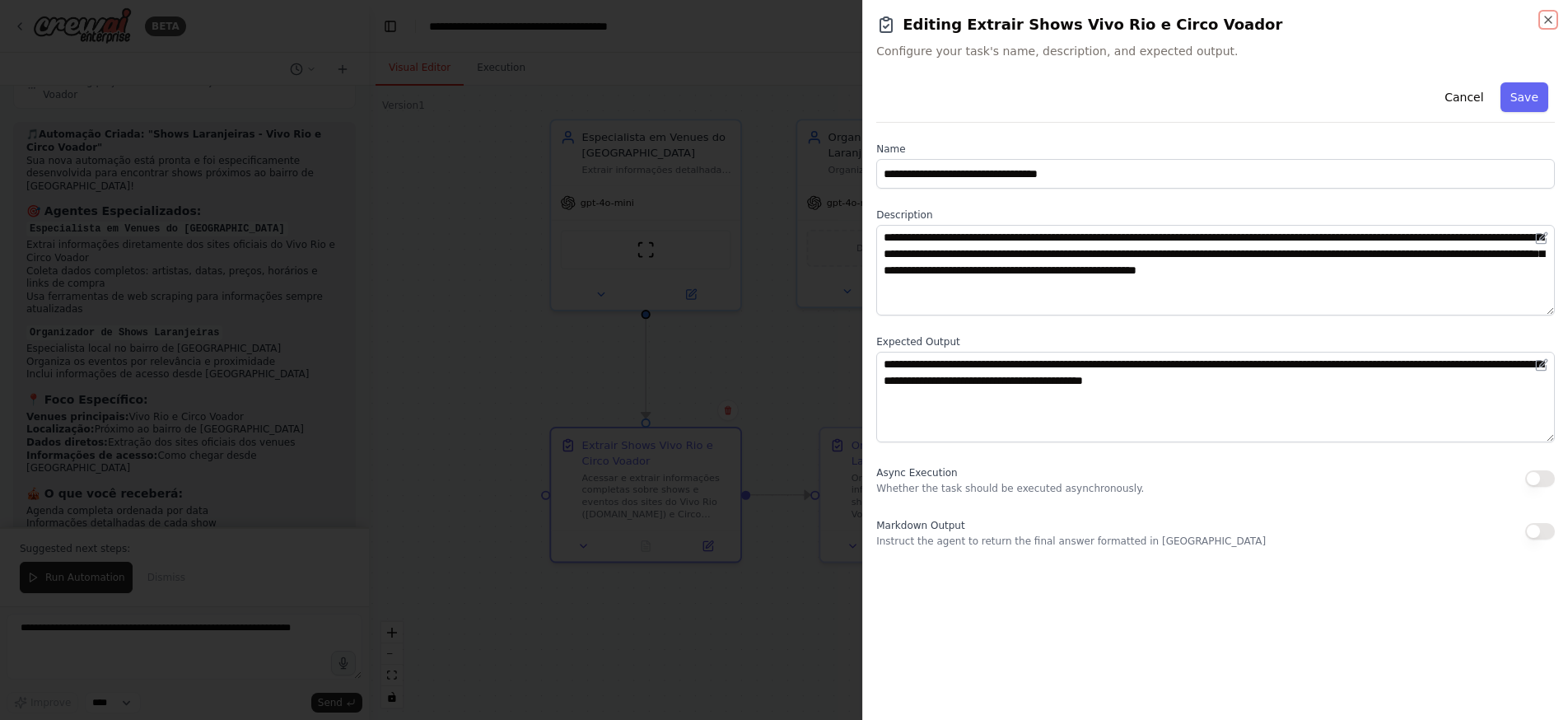
scroll to position [2615, 0]
click at [812, 388] on div at bounding box center [784, 360] width 1568 height 720
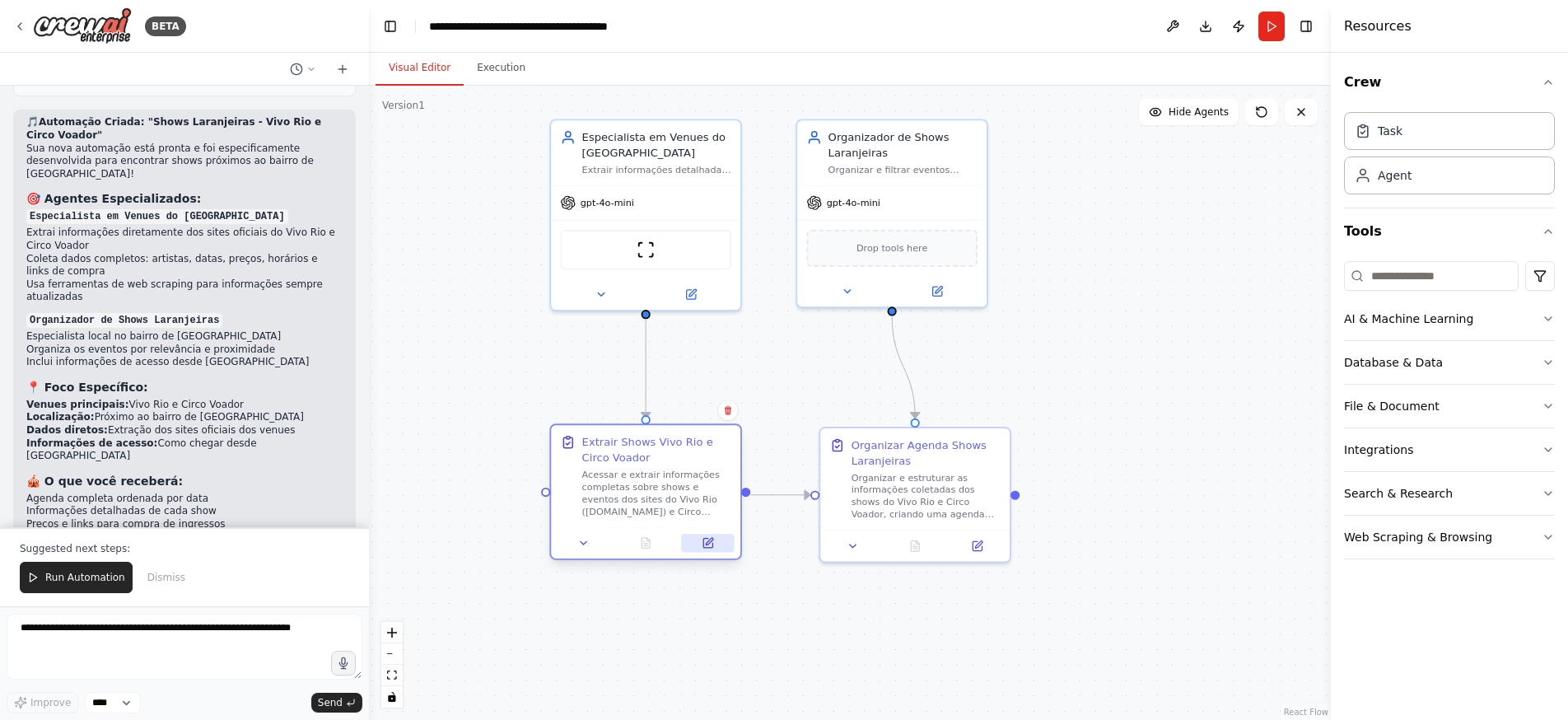
click at [709, 543] on icon at bounding box center [709, 542] width 7 height 7
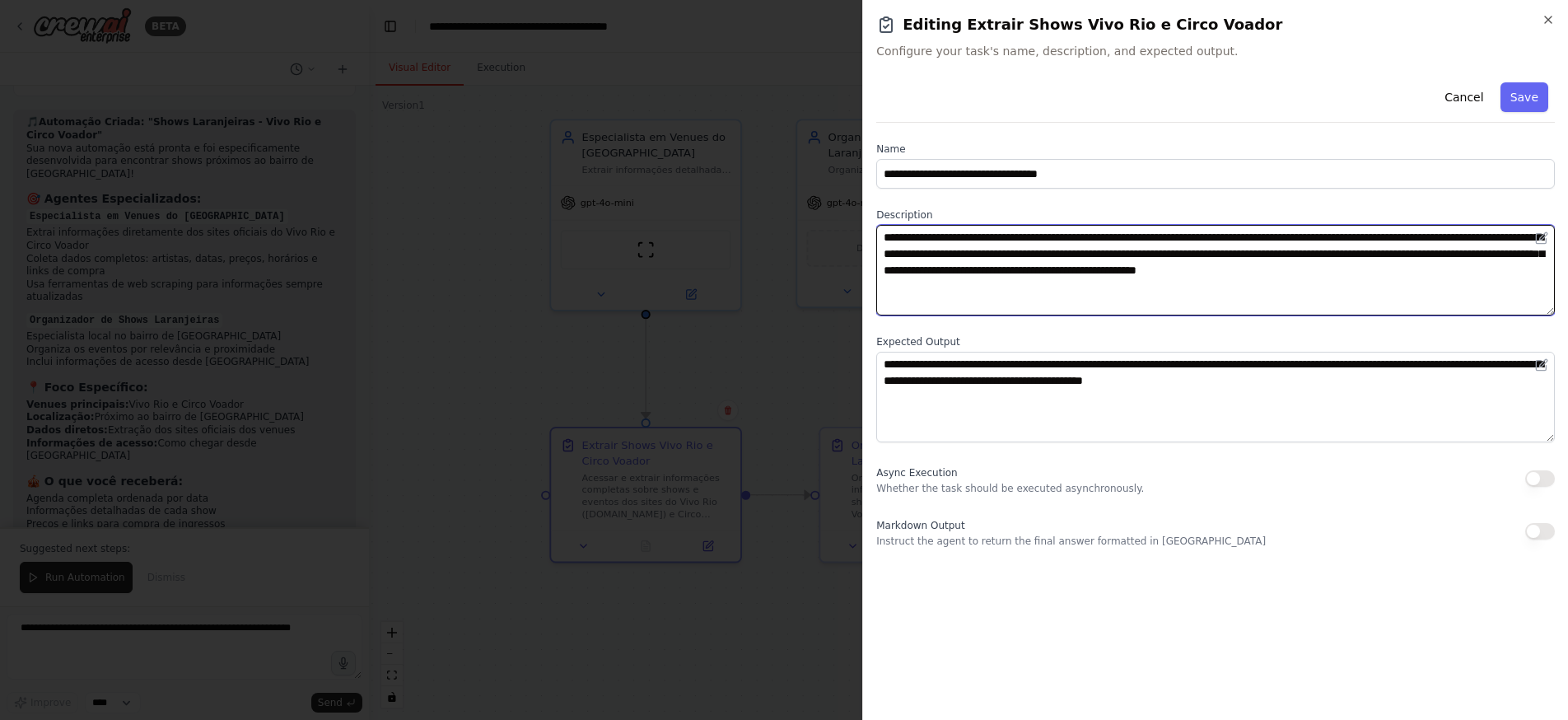
click at [1510, 234] on textarea "**********" at bounding box center [1215, 270] width 679 height 91
paste textarea "**********"
drag, startPoint x: 1166, startPoint y: 282, endPoint x: 933, endPoint y: 253, distance: 234.8
click at [933, 253] on textarea "**********" at bounding box center [1215, 270] width 679 height 91
paste textarea
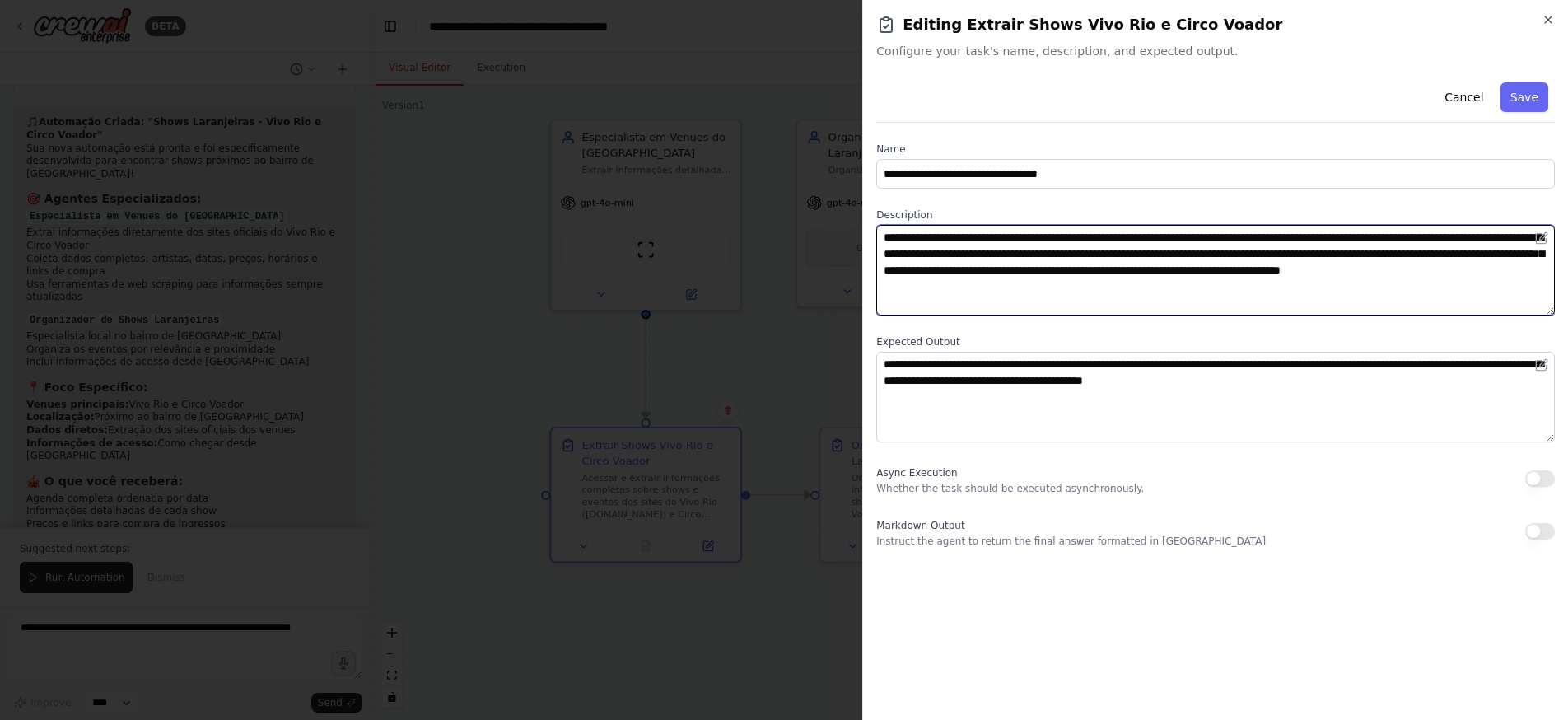
type textarea "**********"
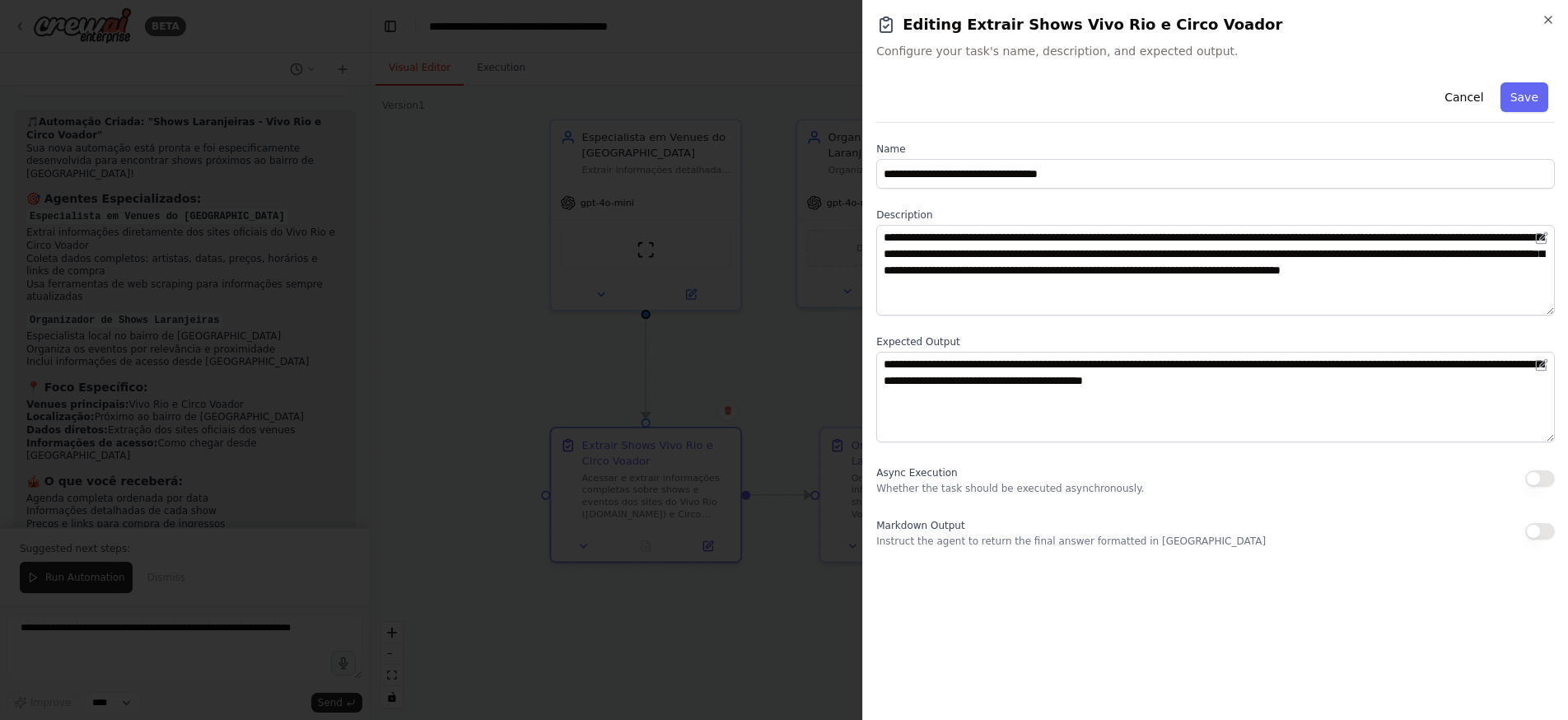
click at [1516, 100] on button "Save" at bounding box center [1525, 97] width 48 height 29
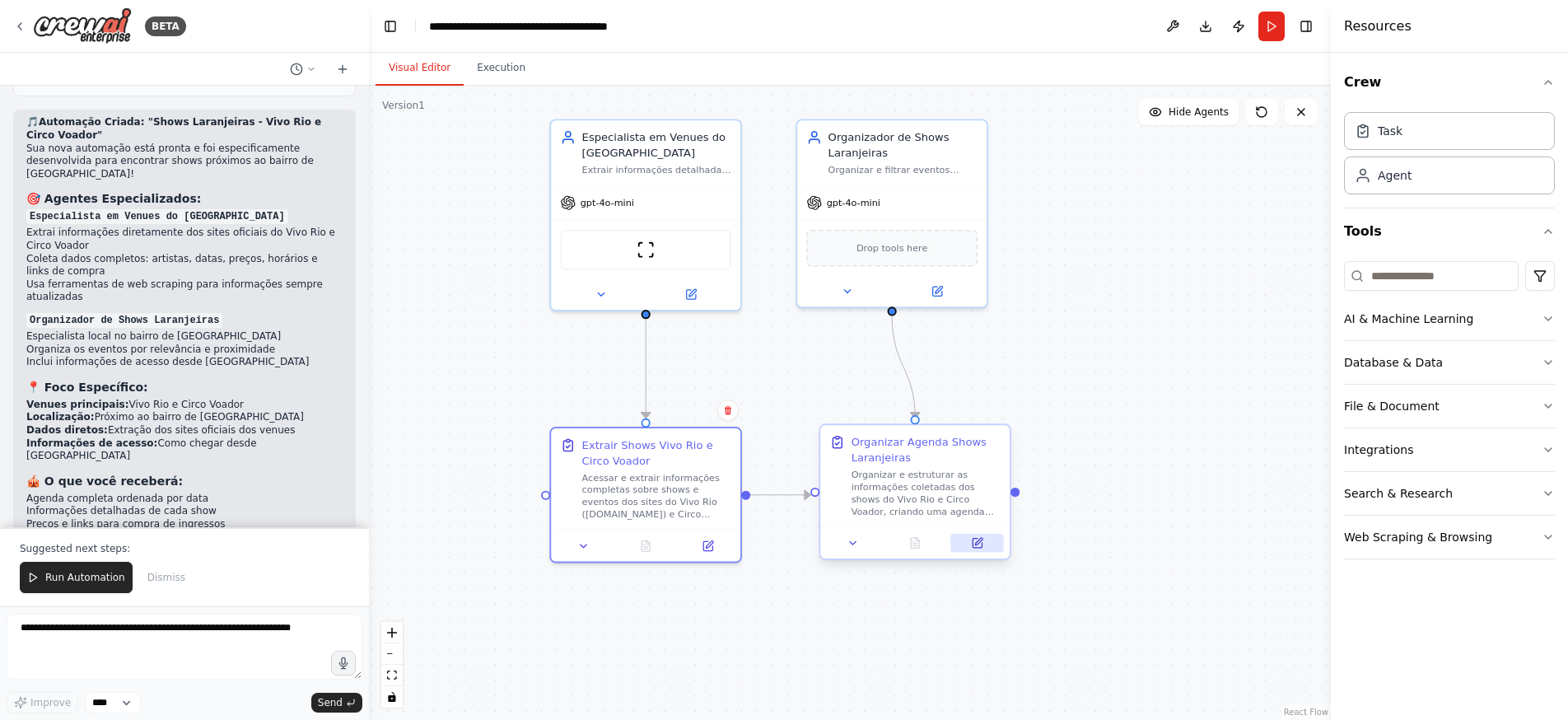
click at [983, 539] on icon at bounding box center [977, 543] width 12 height 12
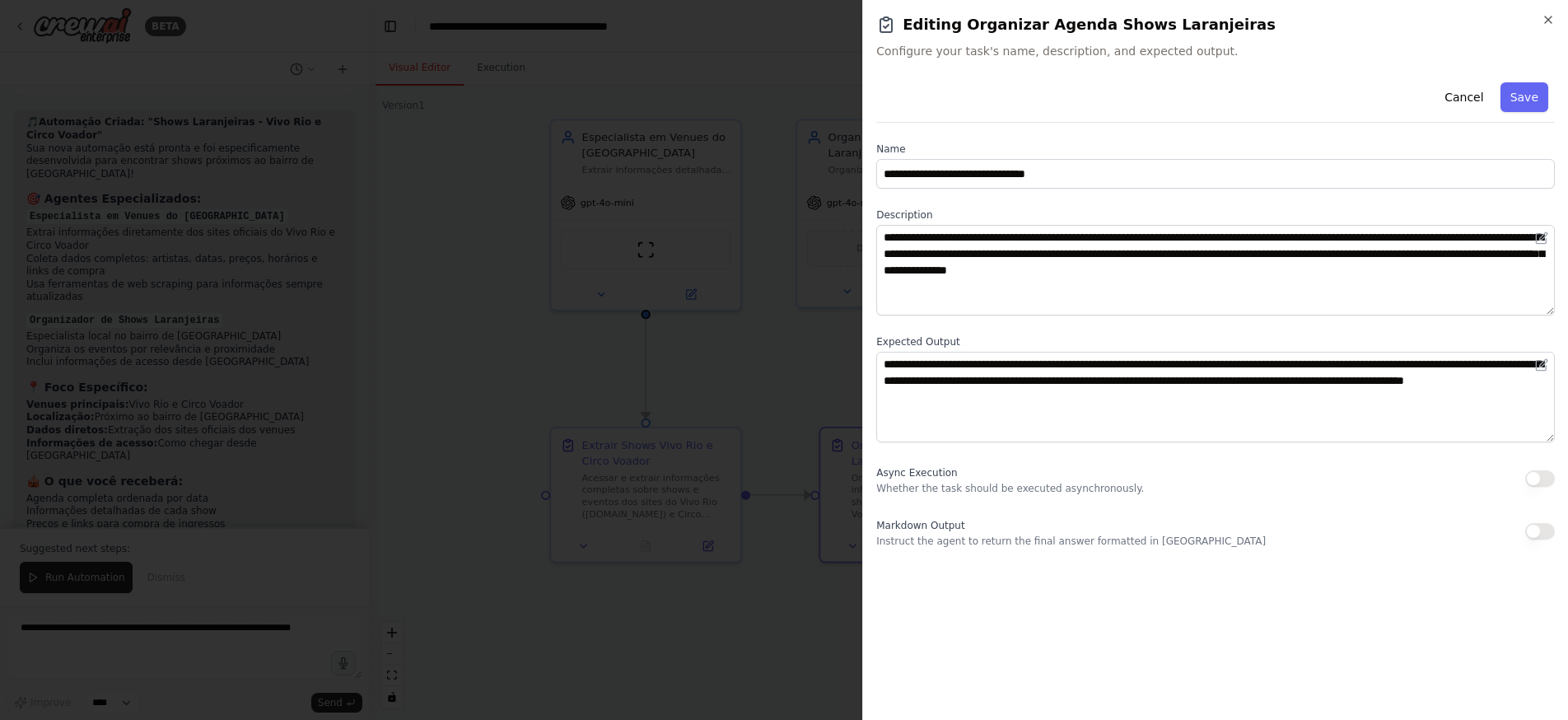
click at [776, 336] on div at bounding box center [784, 360] width 1568 height 720
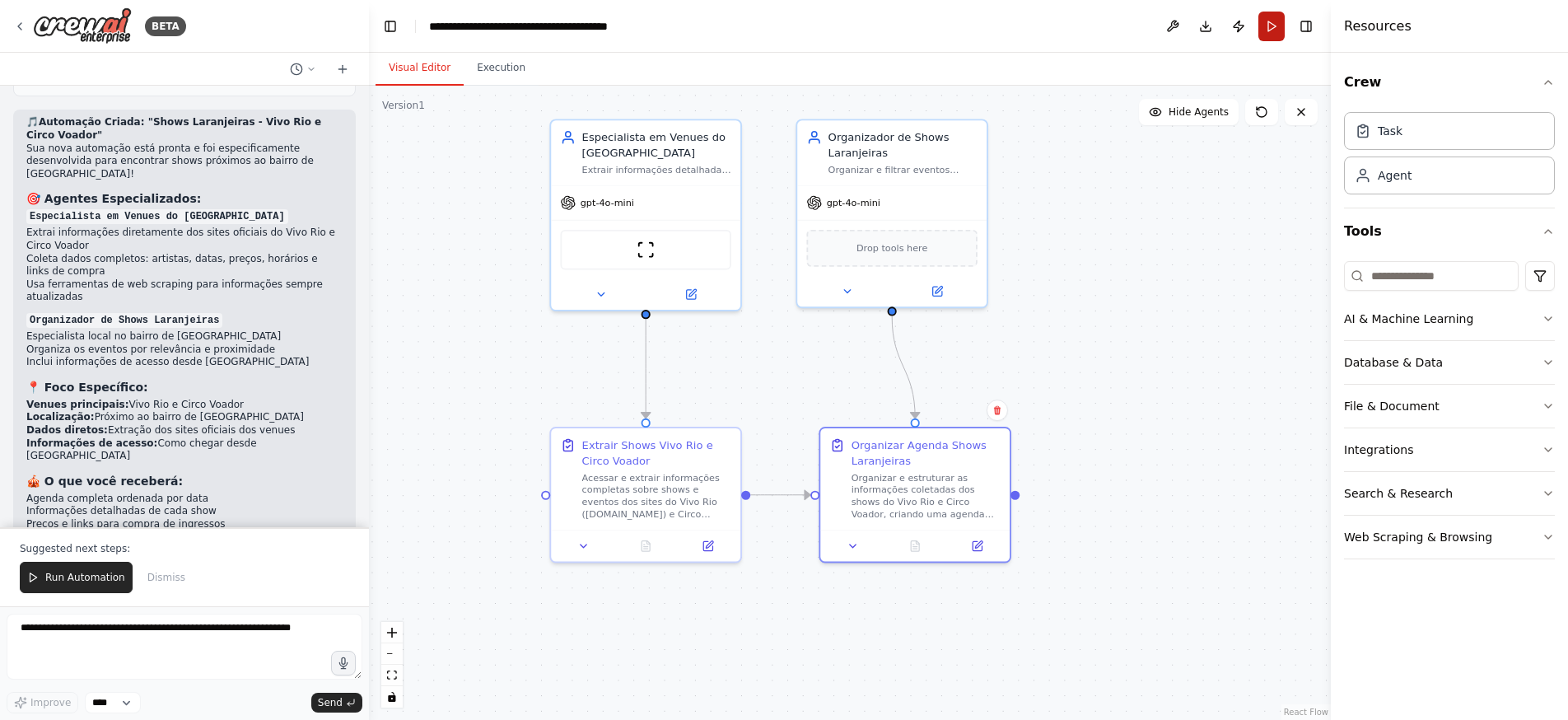
click at [1273, 24] on button "Run" at bounding box center [1272, 26] width 27 height 29
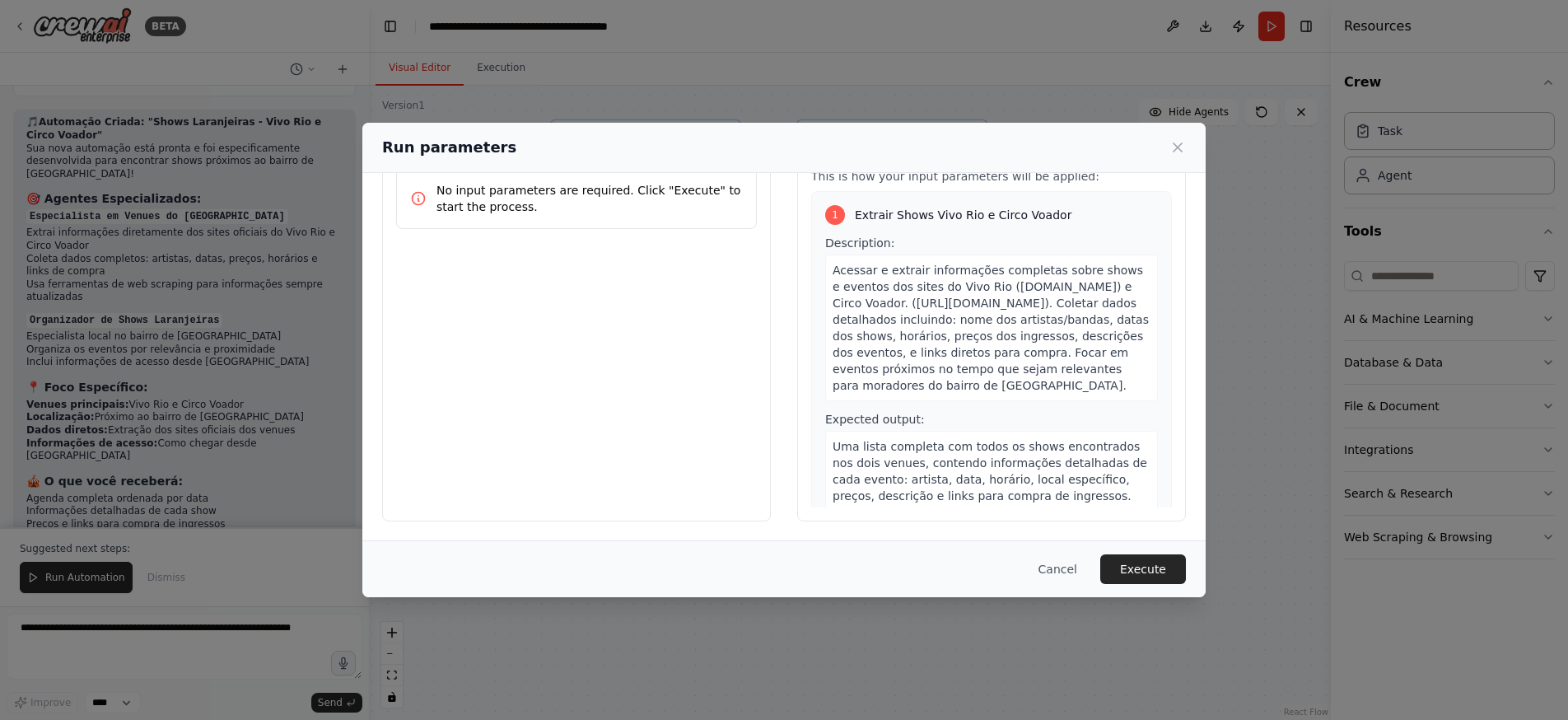
scroll to position [0, 0]
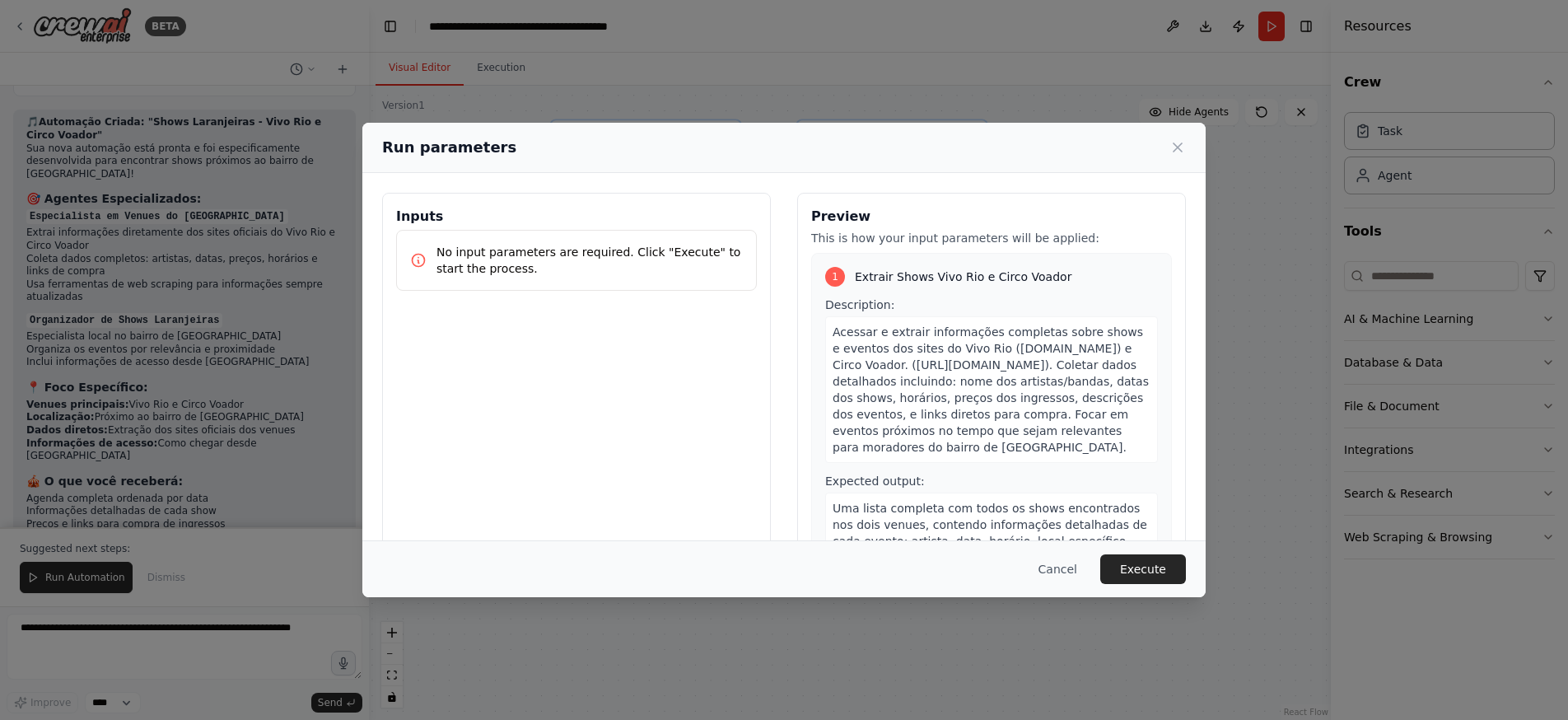
click at [491, 252] on p "No input parameters are required. Click "Execute" to start the process." at bounding box center [589, 260] width 306 height 33
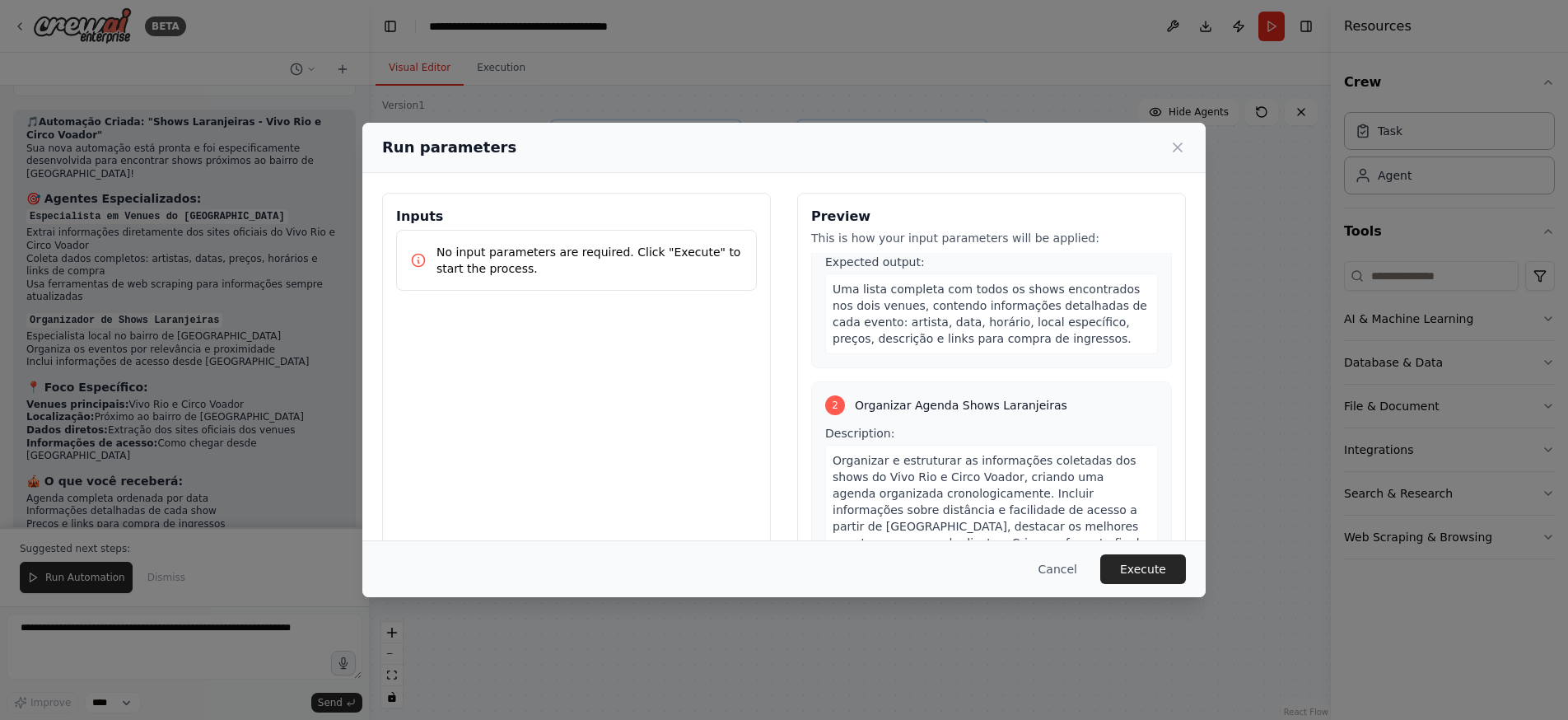
scroll to position [399, 0]
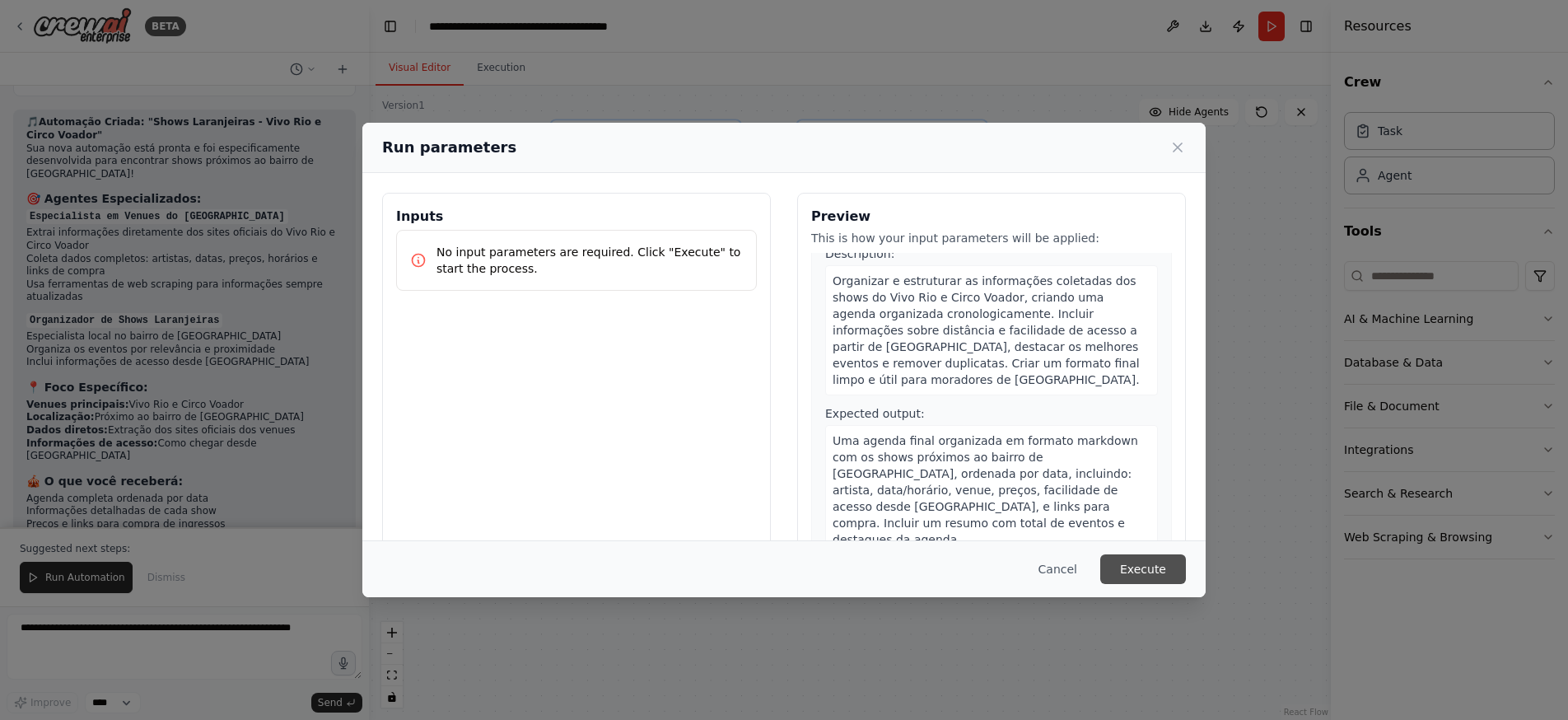
click at [1148, 578] on button "Execute" at bounding box center [1143, 569] width 86 height 29
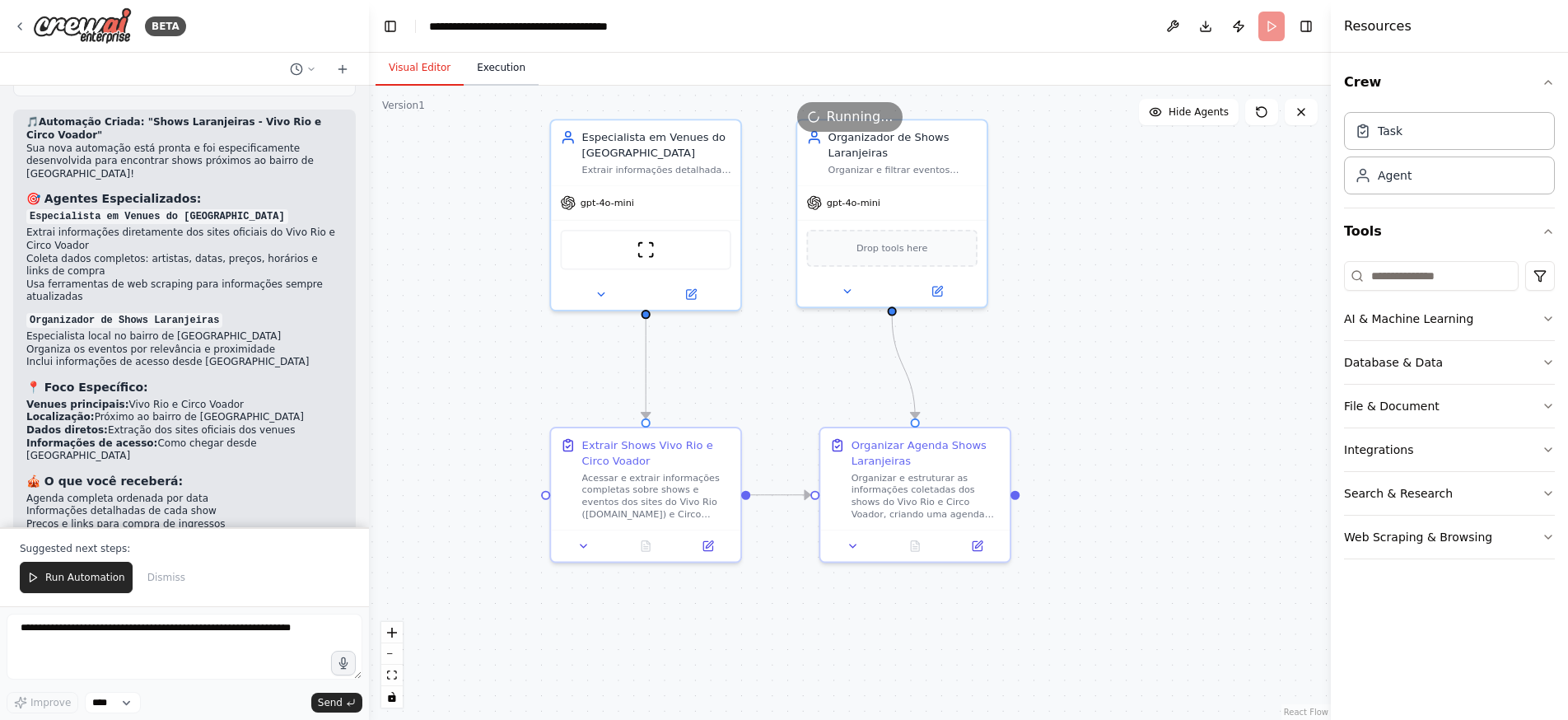
click at [494, 67] on button "Execution" at bounding box center [500, 68] width 75 height 35
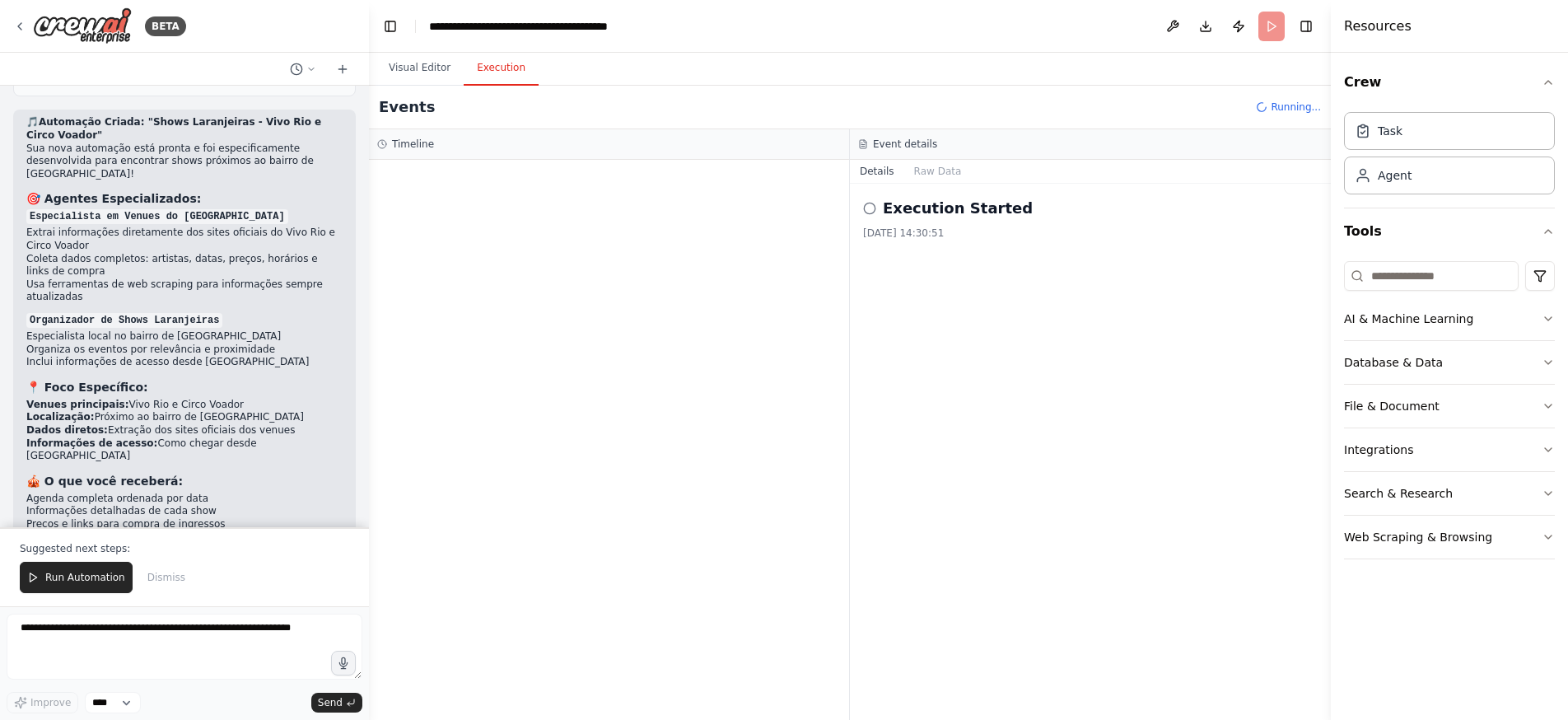
scroll to position [0, 0]
